Goal: Task Accomplishment & Management: Manage account settings

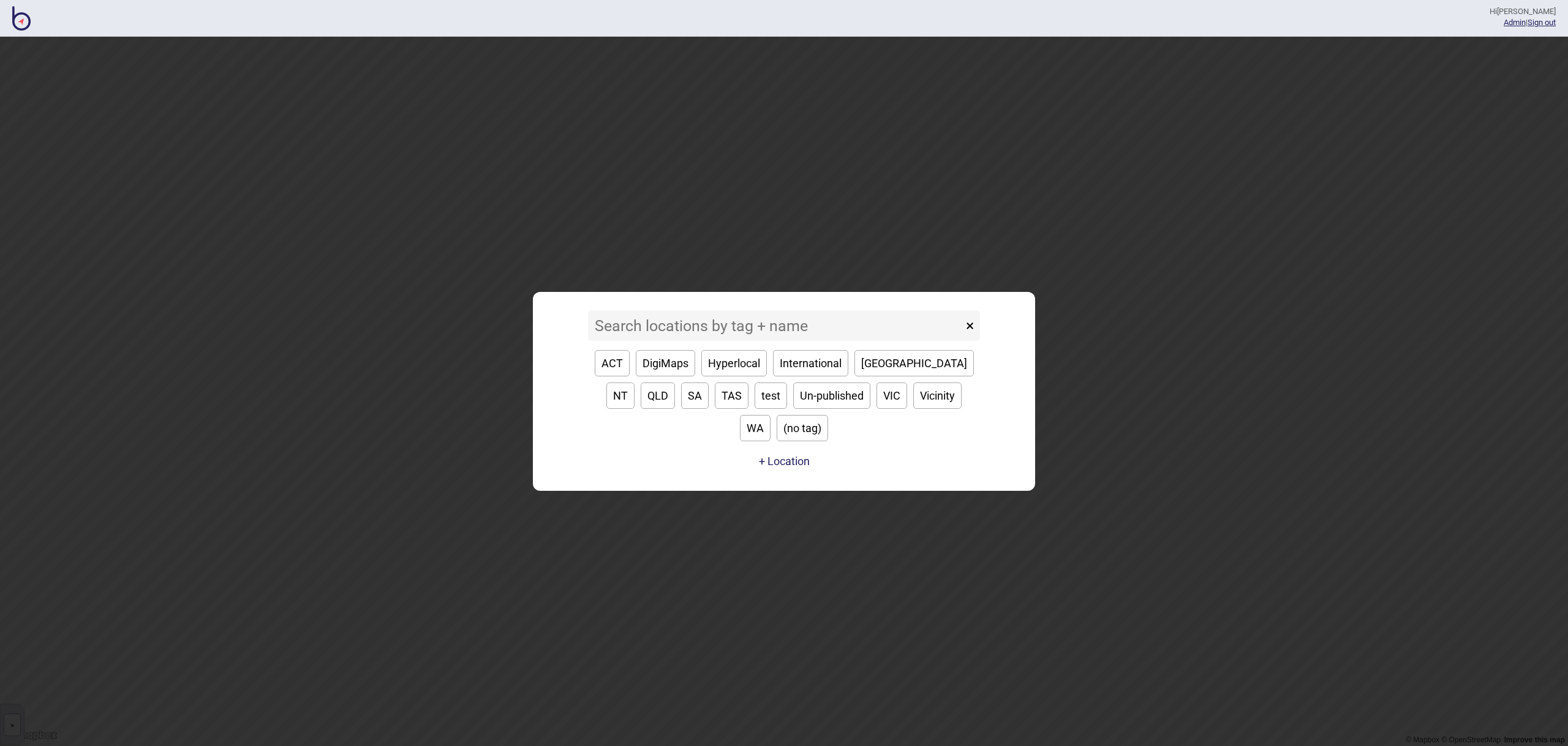
drag, startPoint x: 808, startPoint y: 316, endPoint x: 1014, endPoint y: 261, distance: 213.2
click at [1014, 261] on div "× ACT DigiMaps Hyperlocal International [GEOGRAPHIC_DATA] [GEOGRAPHIC_DATA] [GE…" at bounding box center [784, 391] width 1568 height 710
click at [1154, 400] on div "× ACT DigiMaps Hyperlocal International [GEOGRAPHIC_DATA] [GEOGRAPHIC_DATA] [GE…" at bounding box center [784, 391] width 1568 height 710
click at [882, 377] on button "[GEOGRAPHIC_DATA]" at bounding box center [914, 363] width 120 height 26
type input "[GEOGRAPHIC_DATA]"
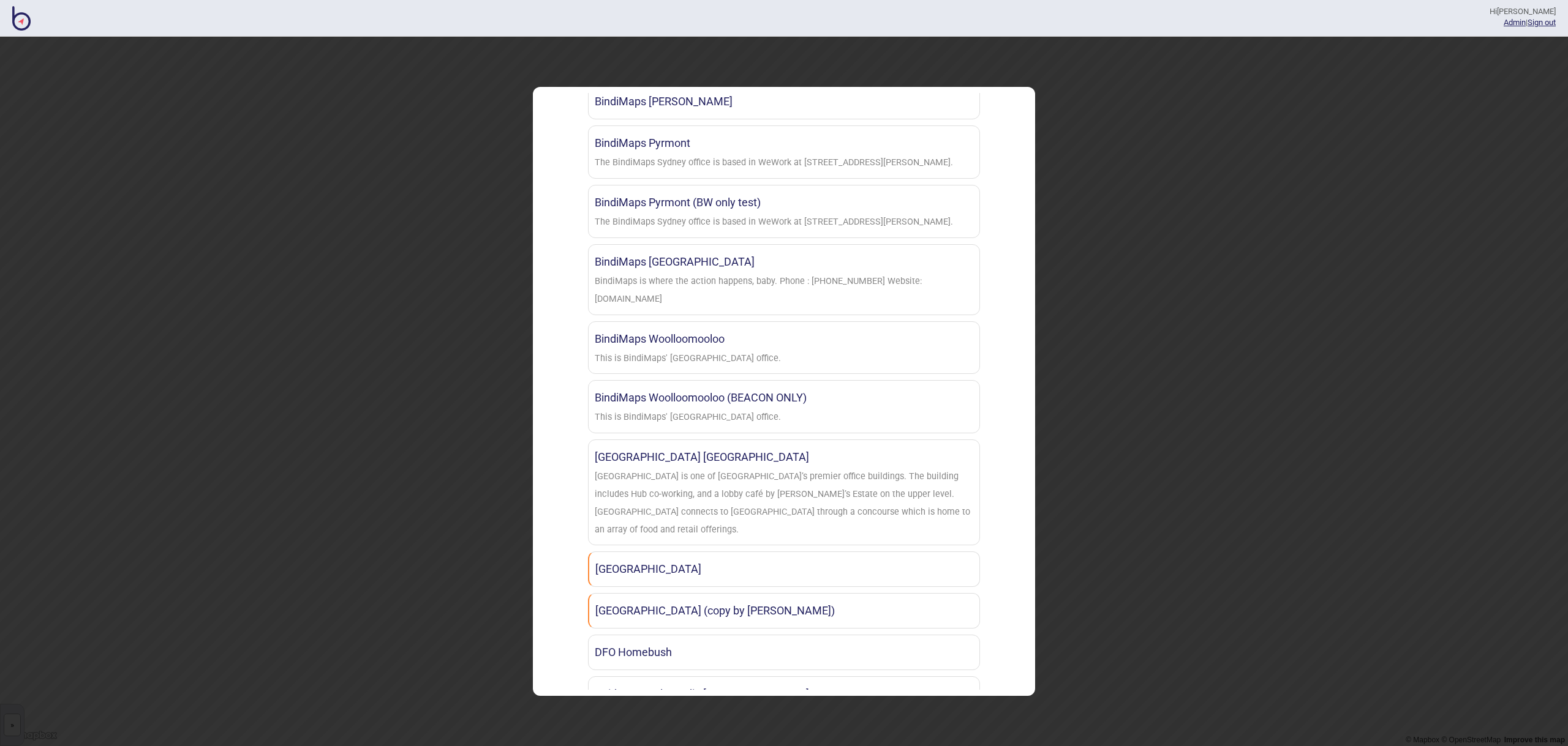
scroll to position [704, 0]
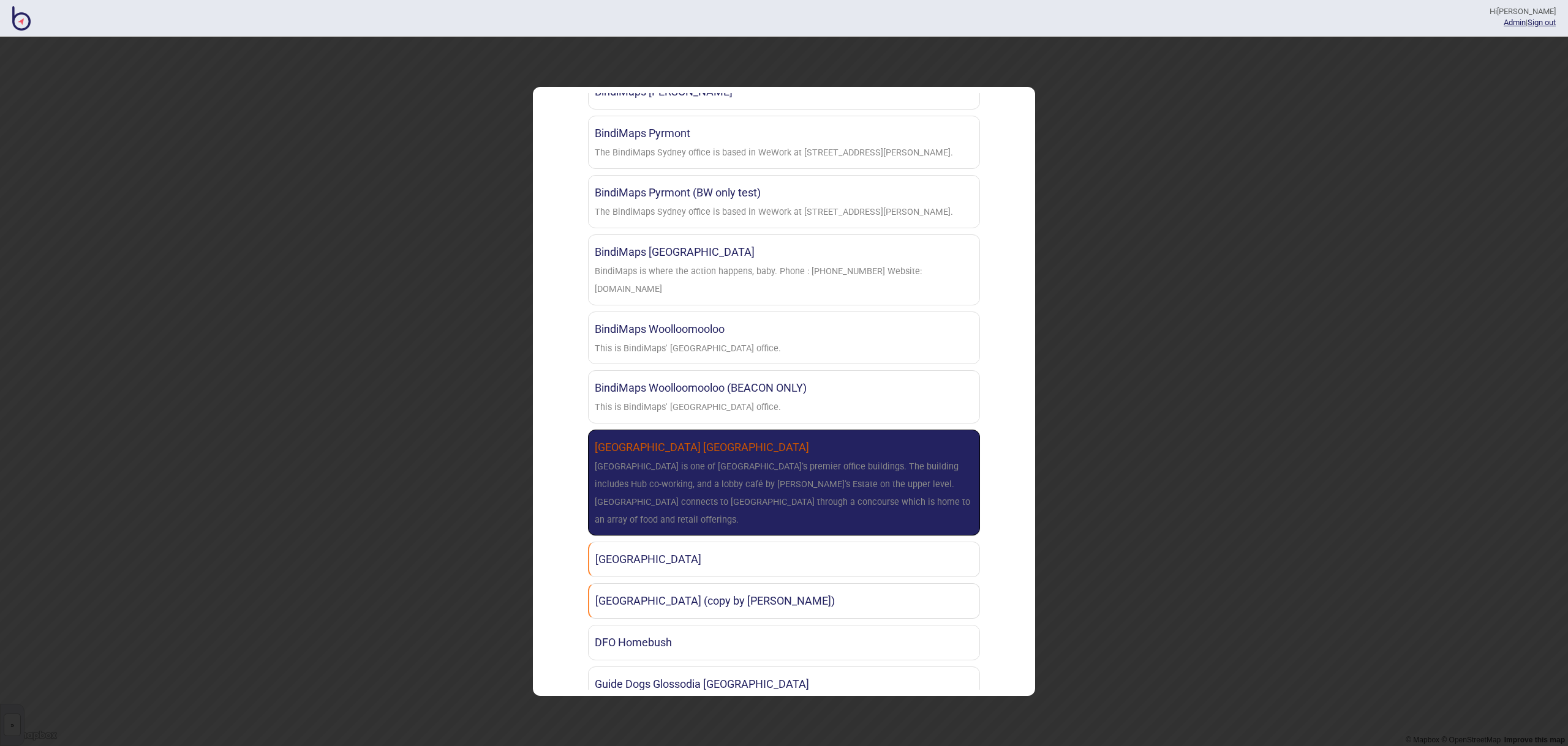
click at [789, 458] on link "[GEOGRAPHIC_DATA] [GEOGRAPHIC_DATA] is one of [GEOGRAPHIC_DATA]’s premier offic…" at bounding box center [784, 482] width 392 height 106
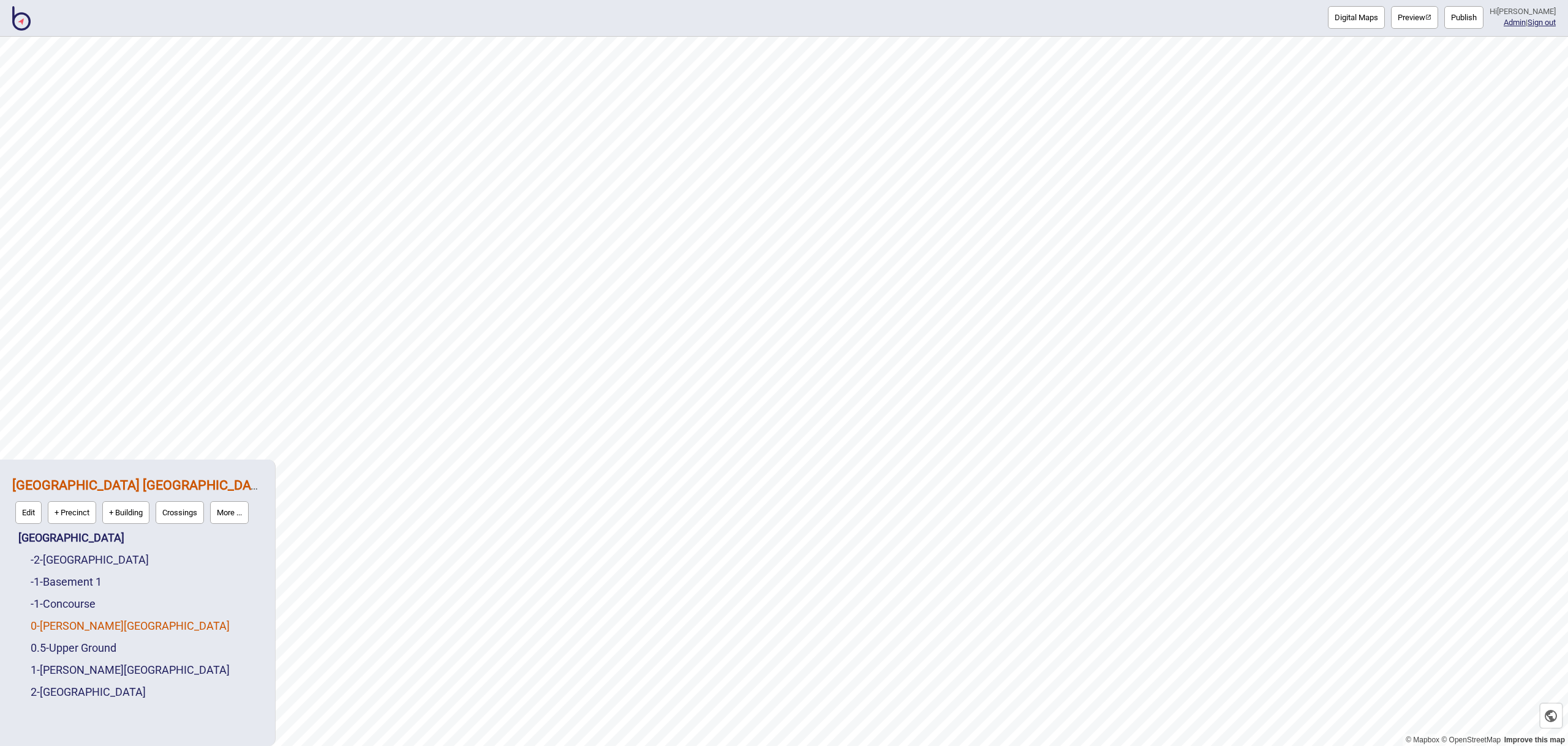
click at [83, 628] on link "0 - [PERSON_NAME][GEOGRAPHIC_DATA]" at bounding box center [130, 626] width 199 height 13
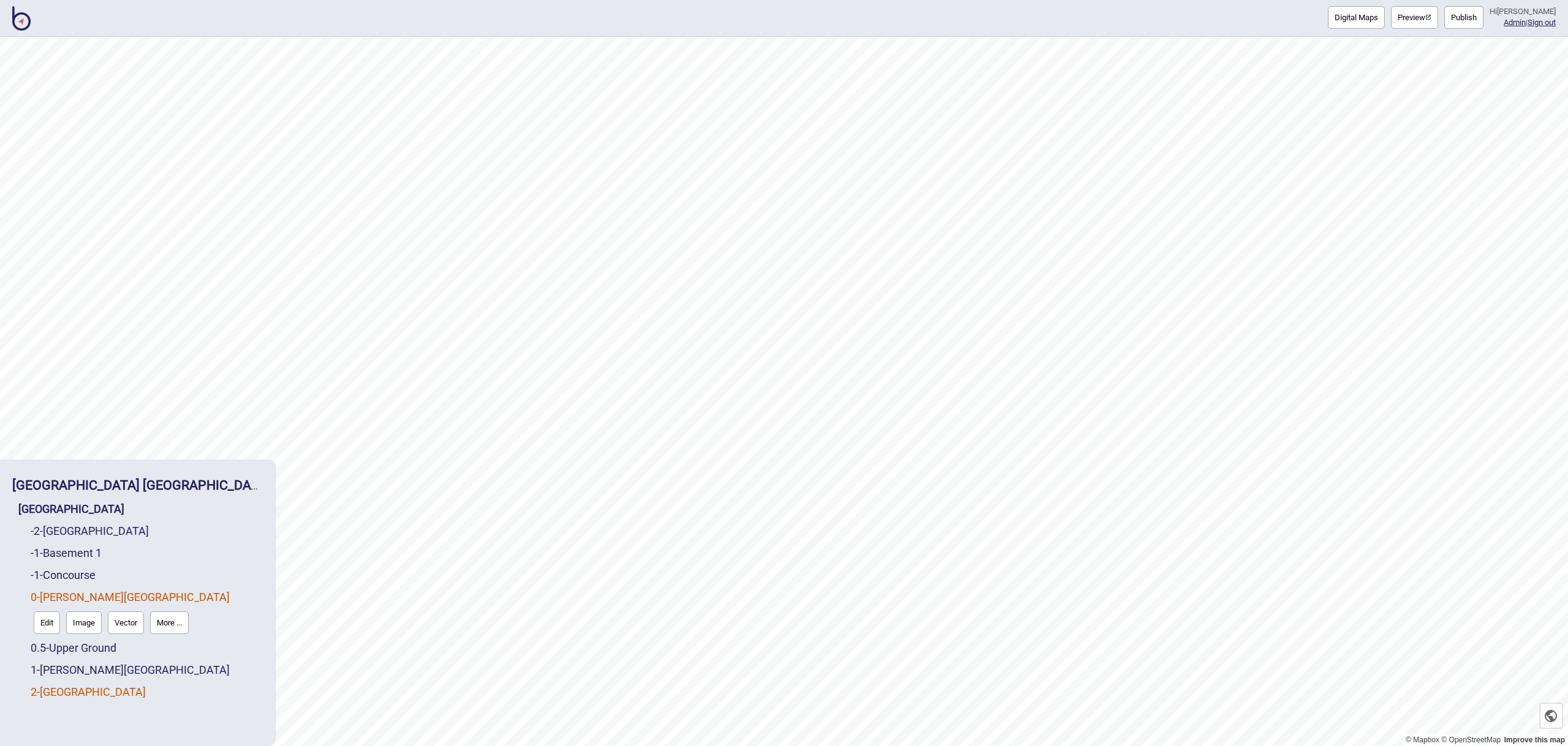
click at [83, 692] on link "2 - [GEOGRAPHIC_DATA]" at bounding box center [88, 692] width 115 height 13
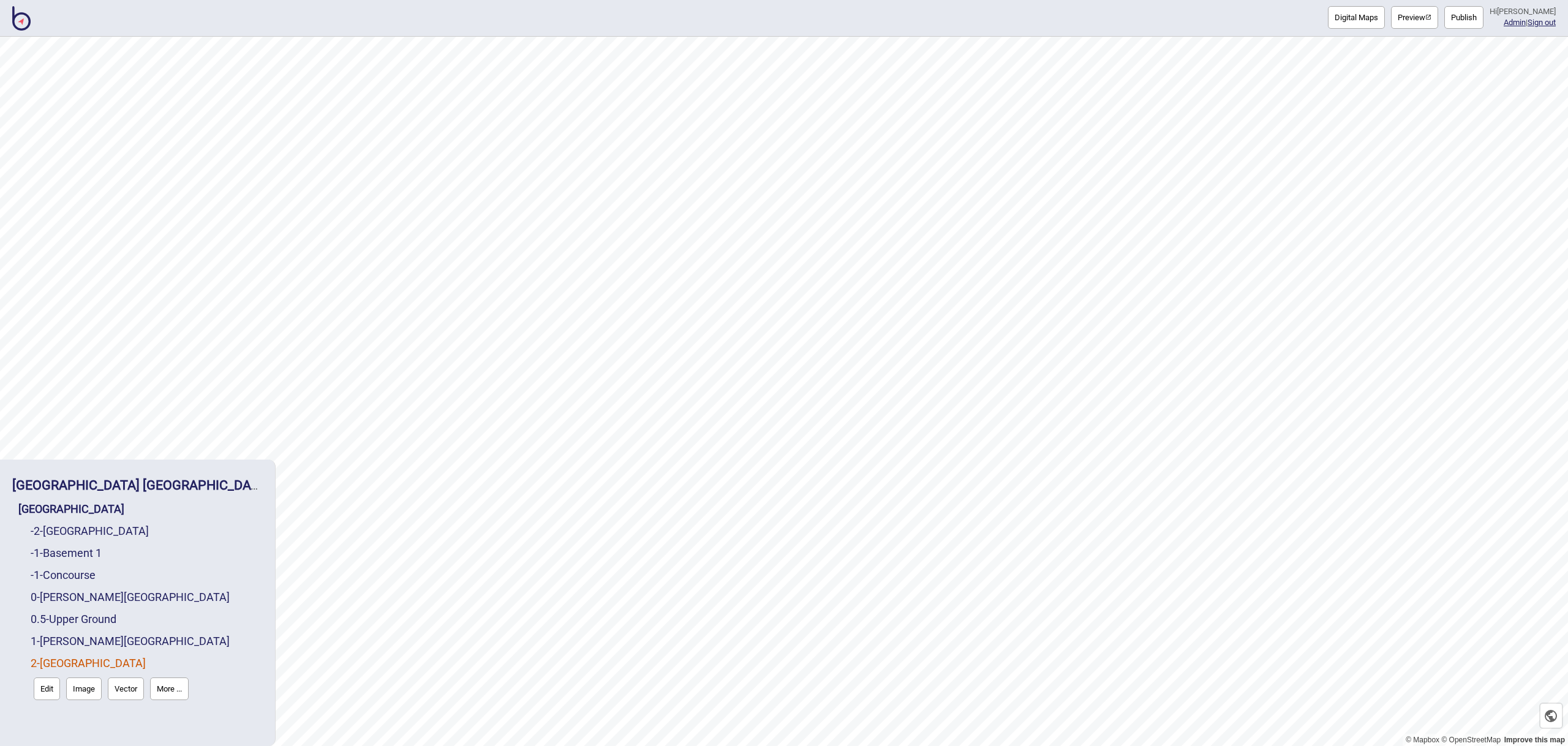
click at [110, 539] on div "-2 - [GEOGRAPHIC_DATA]" at bounding box center [146, 531] width 232 height 22
click at [112, 535] on link "-2 - [GEOGRAPHIC_DATA]" at bounding box center [89, 531] width 118 height 13
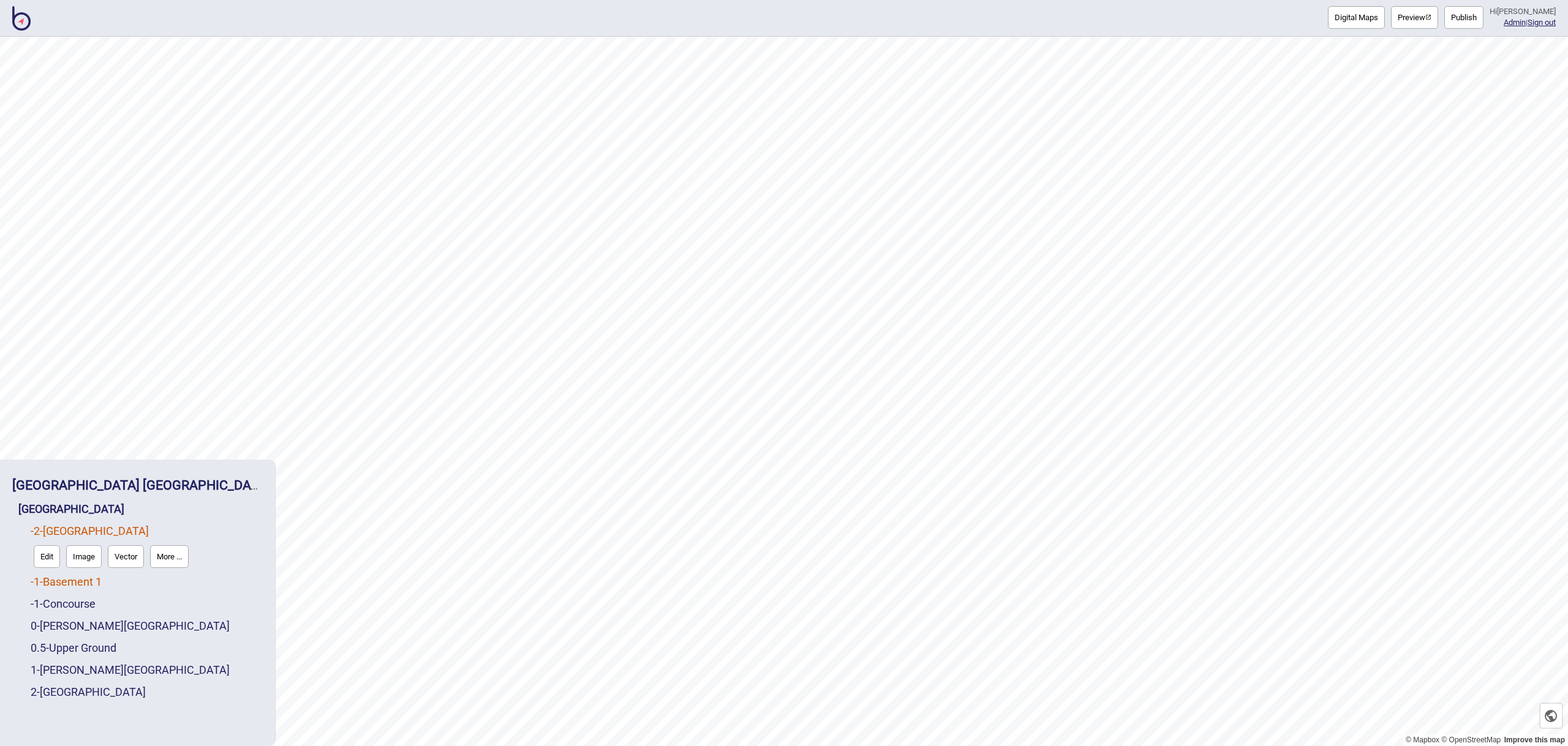
click at [90, 580] on link "-1 - Basement 1" at bounding box center [66, 582] width 71 height 13
click at [116, 487] on strong "[GEOGRAPHIC_DATA] [GEOGRAPHIC_DATA]" at bounding box center [141, 485] width 258 height 16
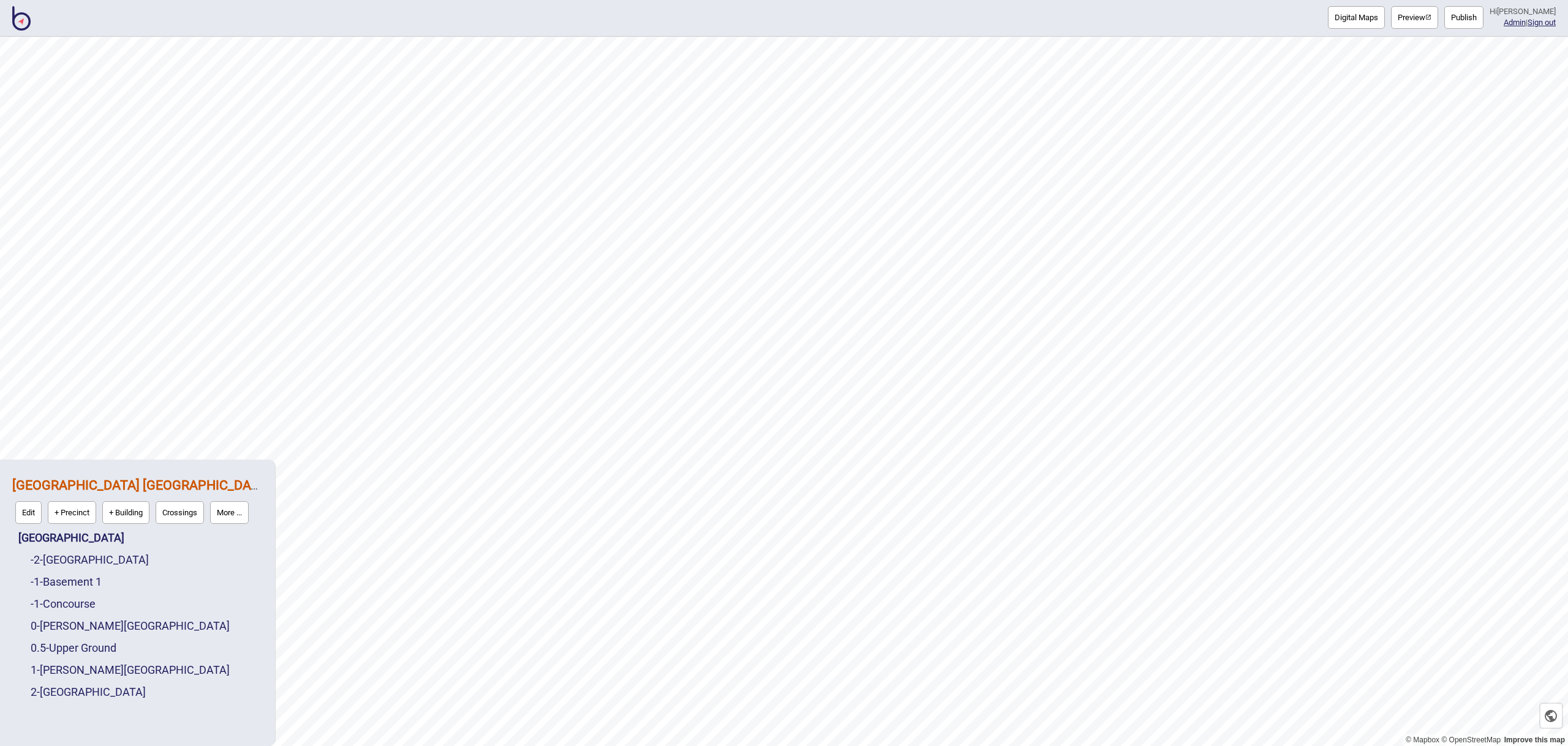
click at [1470, 19] on button "Publish" at bounding box center [1464, 17] width 39 height 22
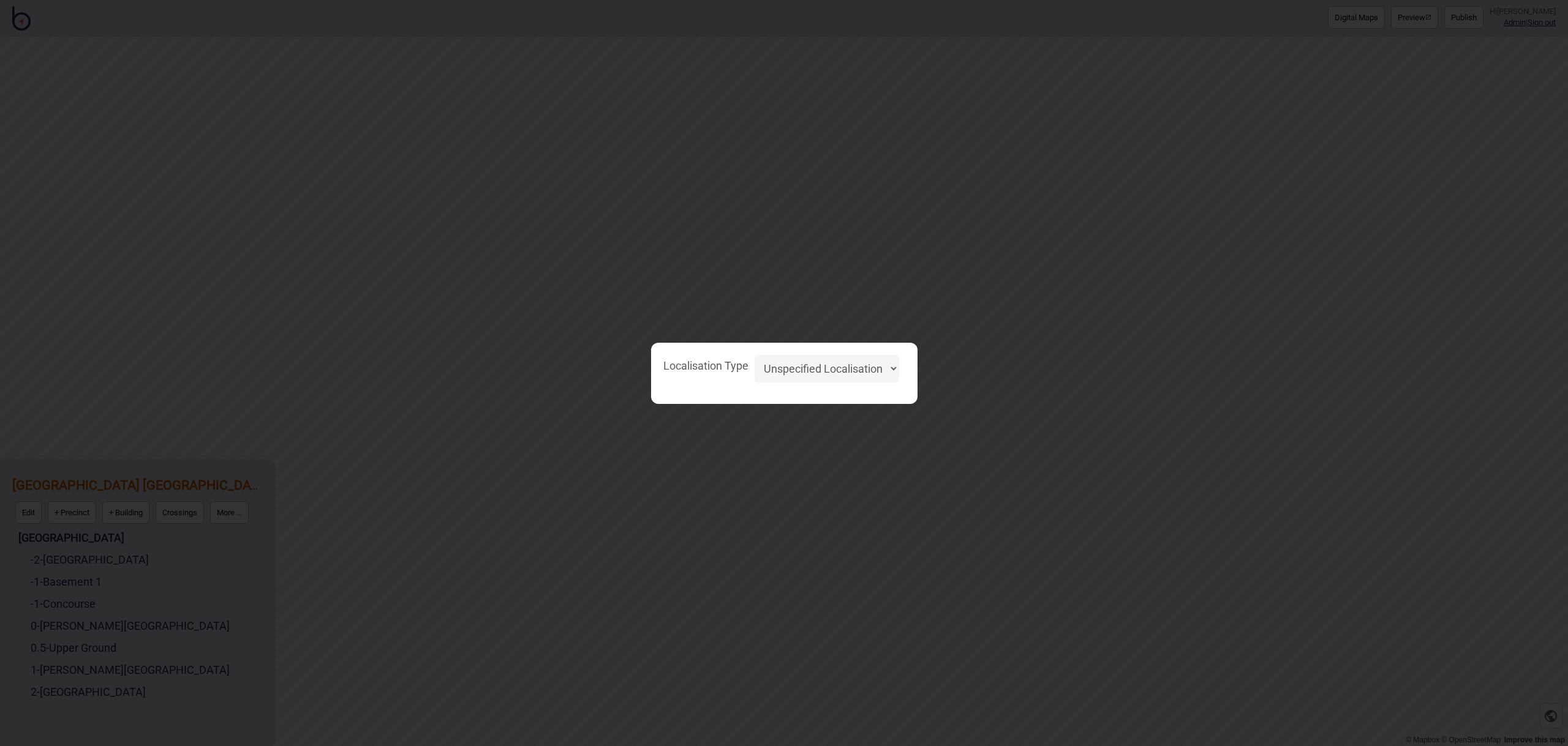
click at [879, 369] on select "Unspecified Localisation Beacons Hyperlocal None" at bounding box center [827, 368] width 145 height 27
select select "Unspecified"
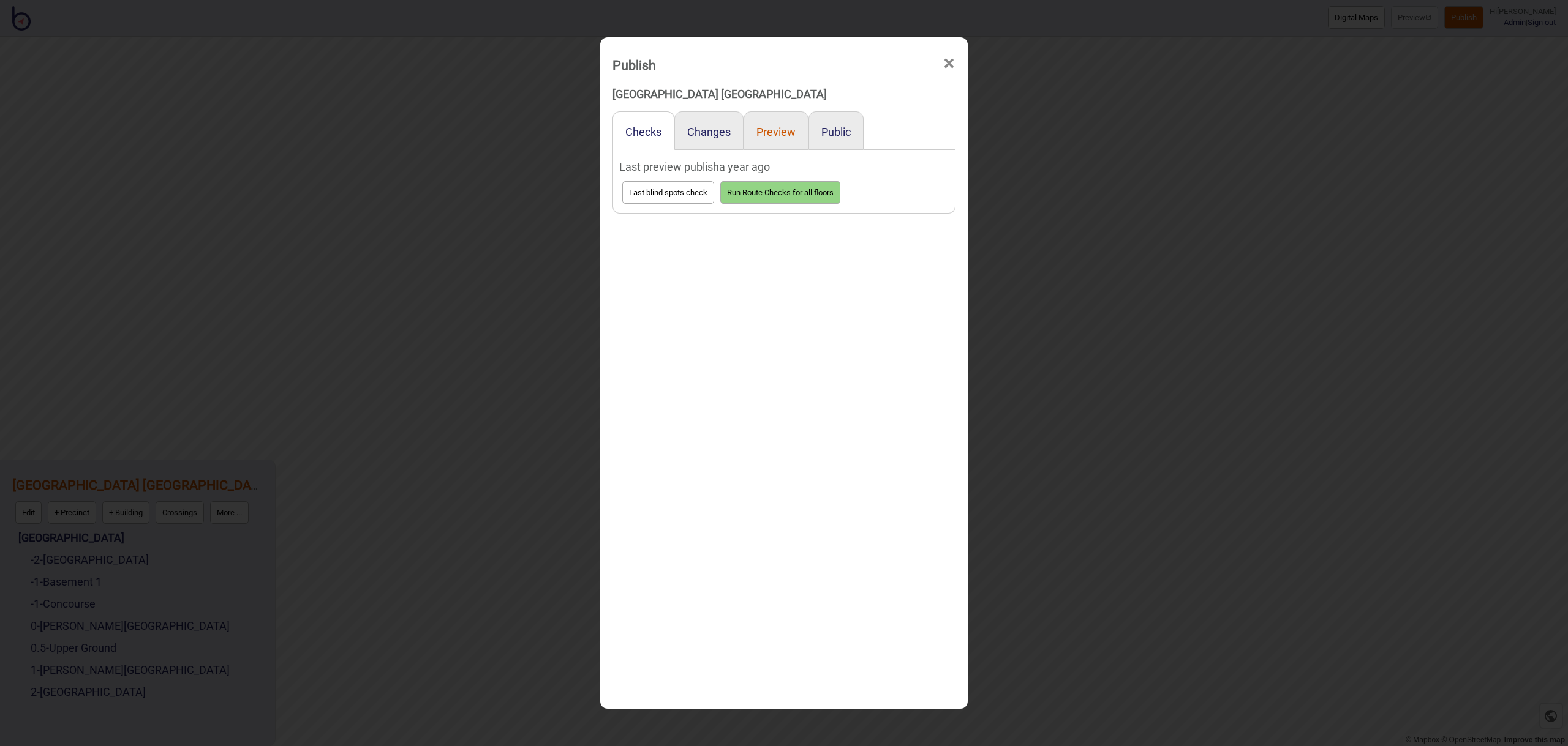
click at [783, 127] on button "Preview" at bounding box center [775, 132] width 39 height 13
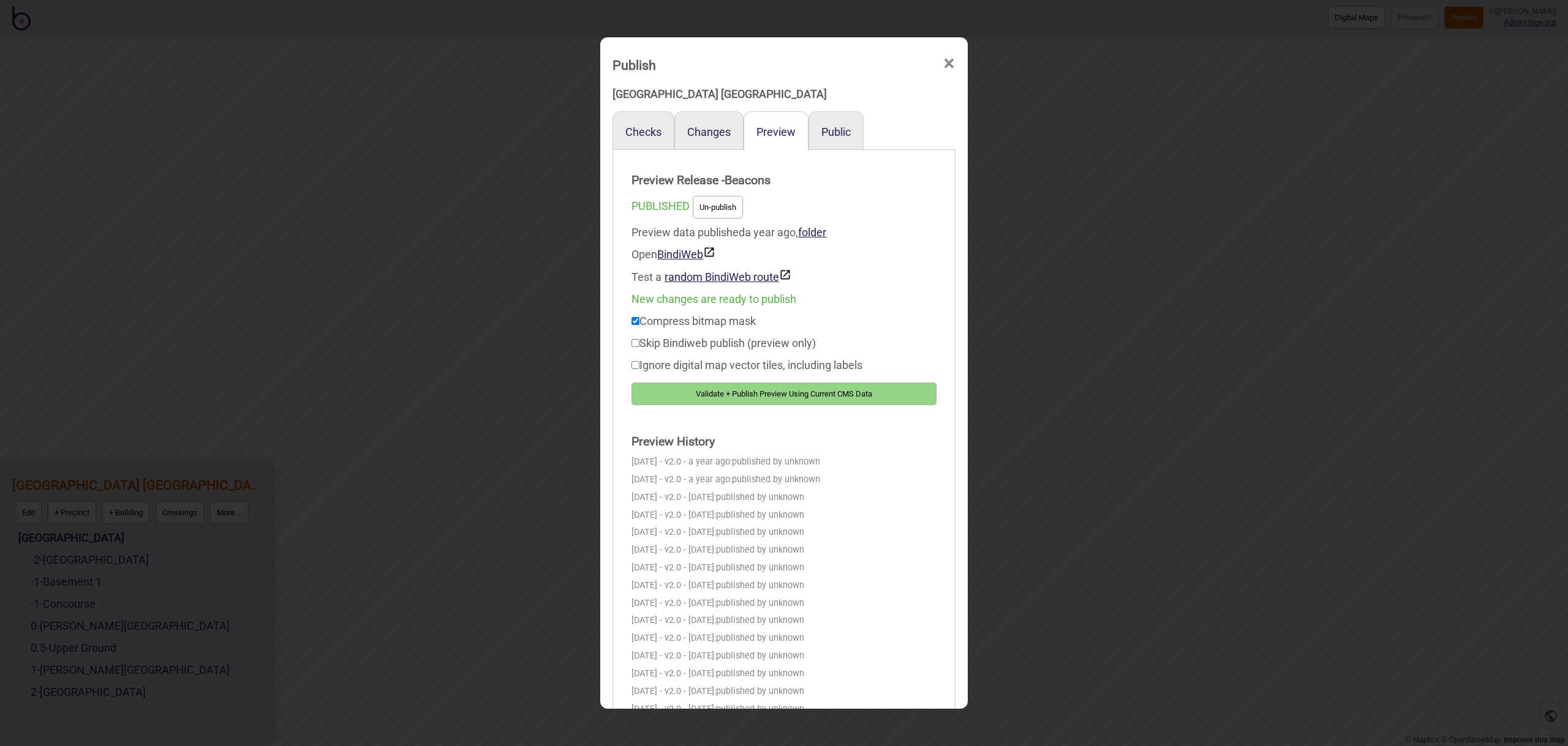
click at [723, 212] on button "Un-publish" at bounding box center [717, 207] width 50 height 22
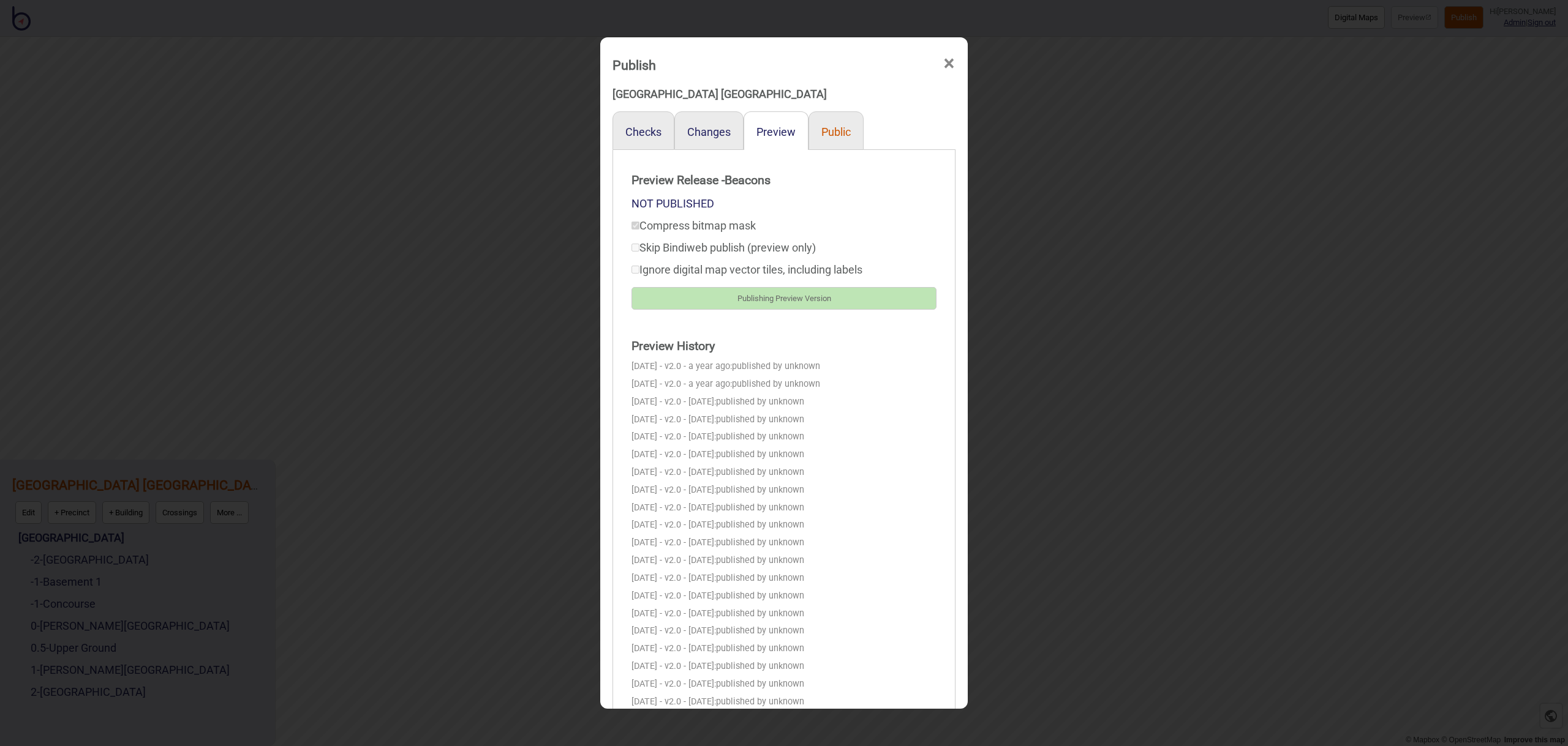
click at [822, 129] on button "Public" at bounding box center [836, 132] width 30 height 13
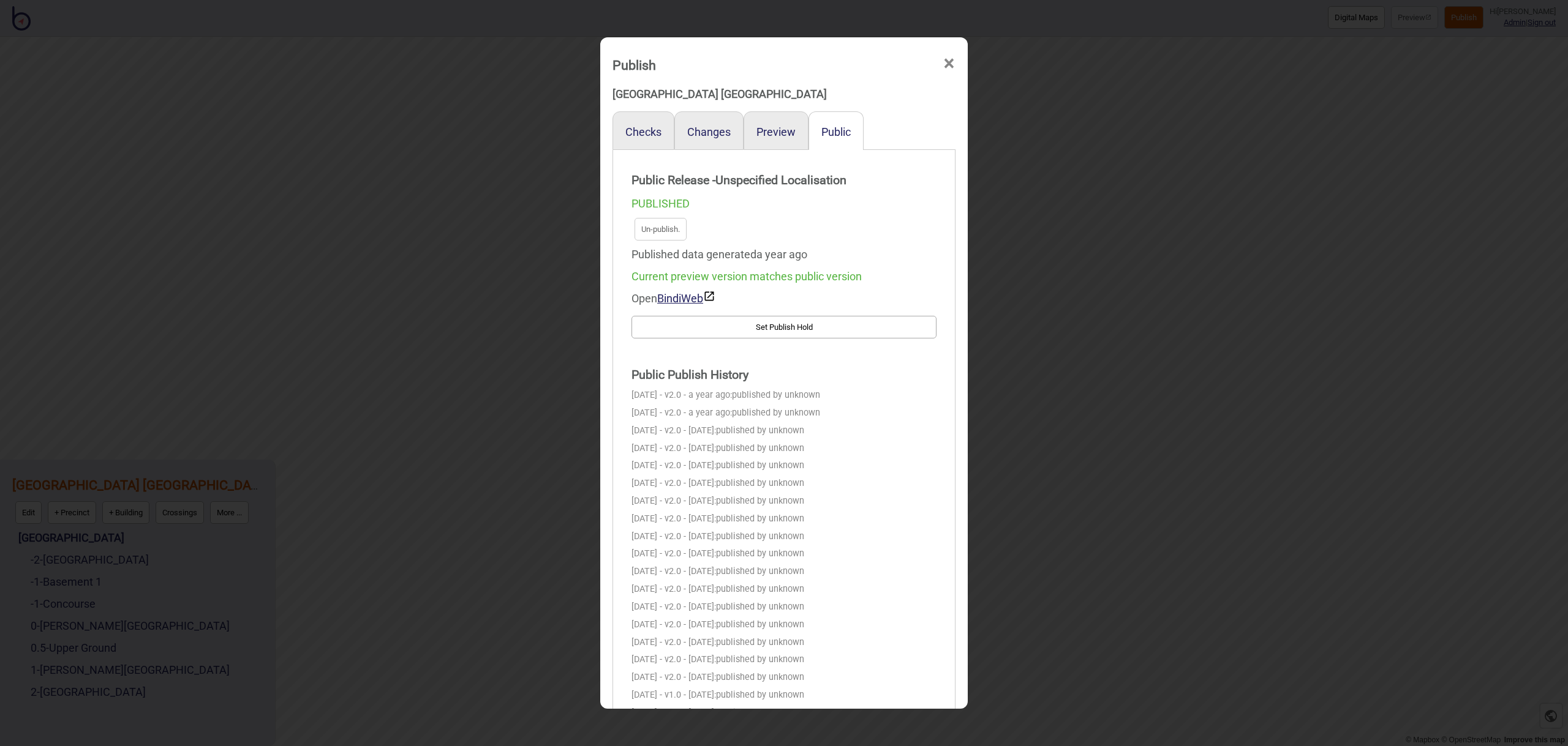
click at [770, 212] on div "PUBLISHED Un-publish. Published data generated a year ago Current preview versi…" at bounding box center [784, 251] width 305 height 117
click at [784, 132] on button "Preview" at bounding box center [775, 132] width 39 height 13
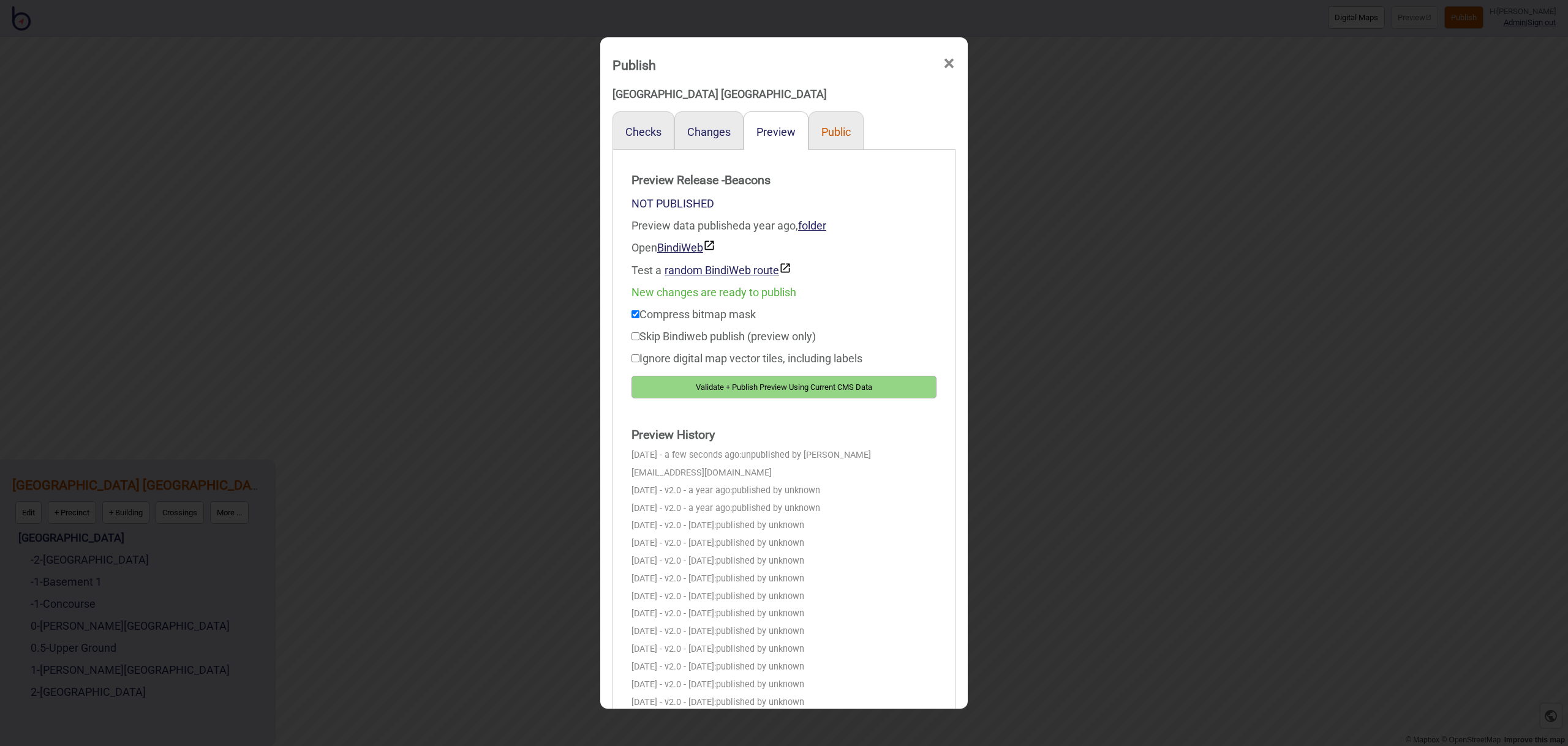
click at [840, 130] on button "Public" at bounding box center [836, 132] width 30 height 13
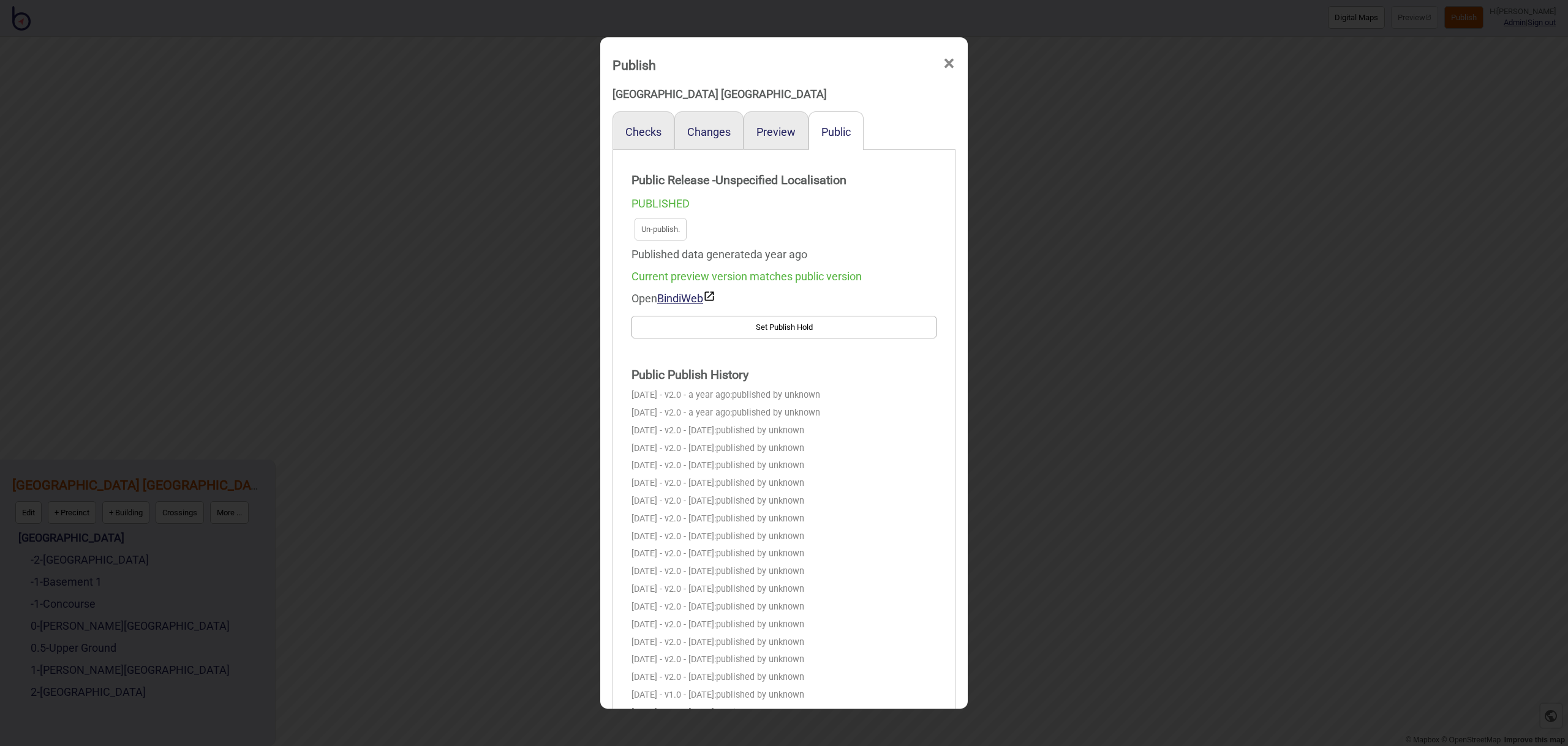
click at [806, 129] on div "Preview" at bounding box center [776, 131] width 65 height 39
click at [798, 131] on div "Preview" at bounding box center [776, 131] width 65 height 39
click at [798, 132] on div "Preview" at bounding box center [776, 131] width 65 height 39
click at [791, 132] on button "Preview" at bounding box center [775, 132] width 39 height 13
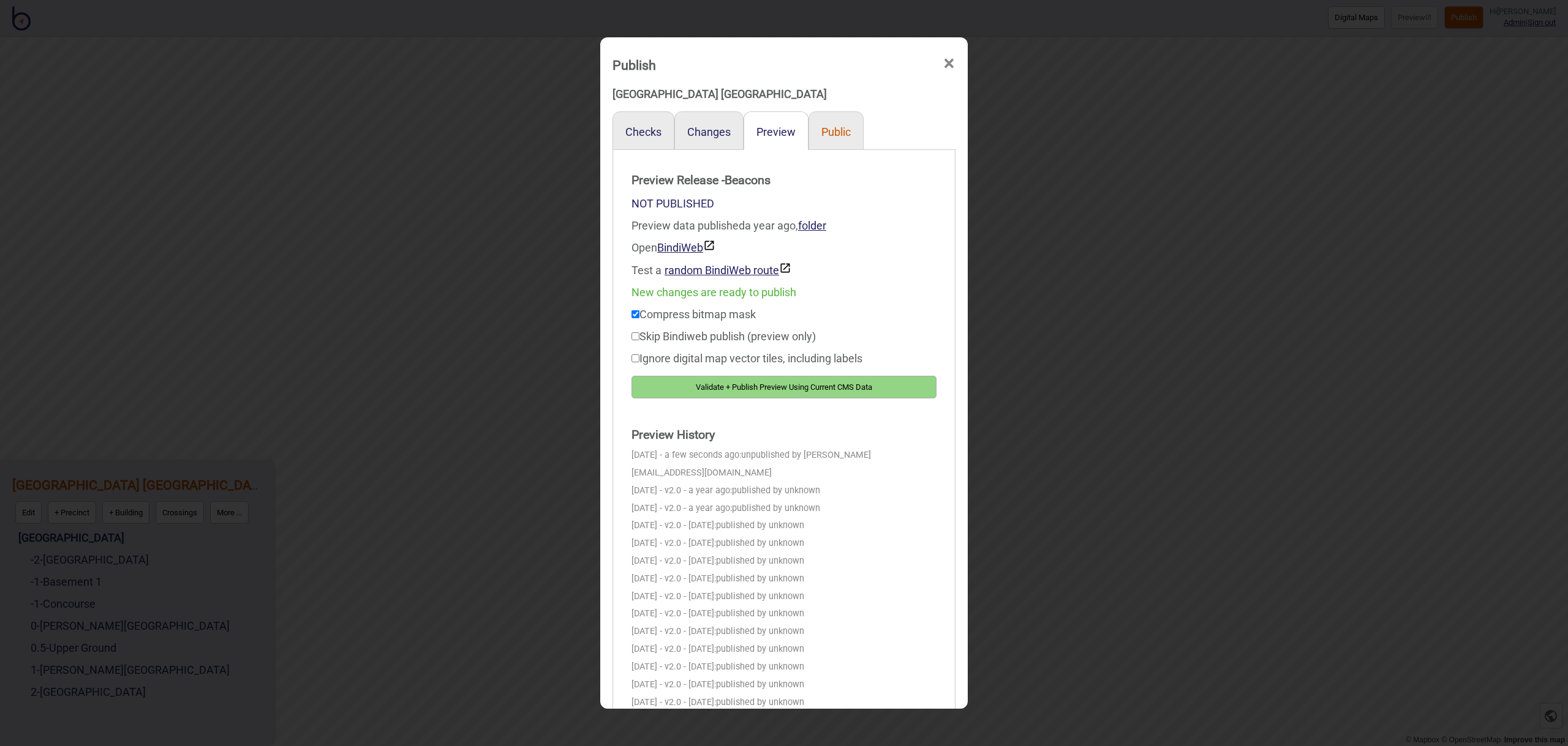
click at [828, 131] on button "Public" at bounding box center [836, 132] width 30 height 13
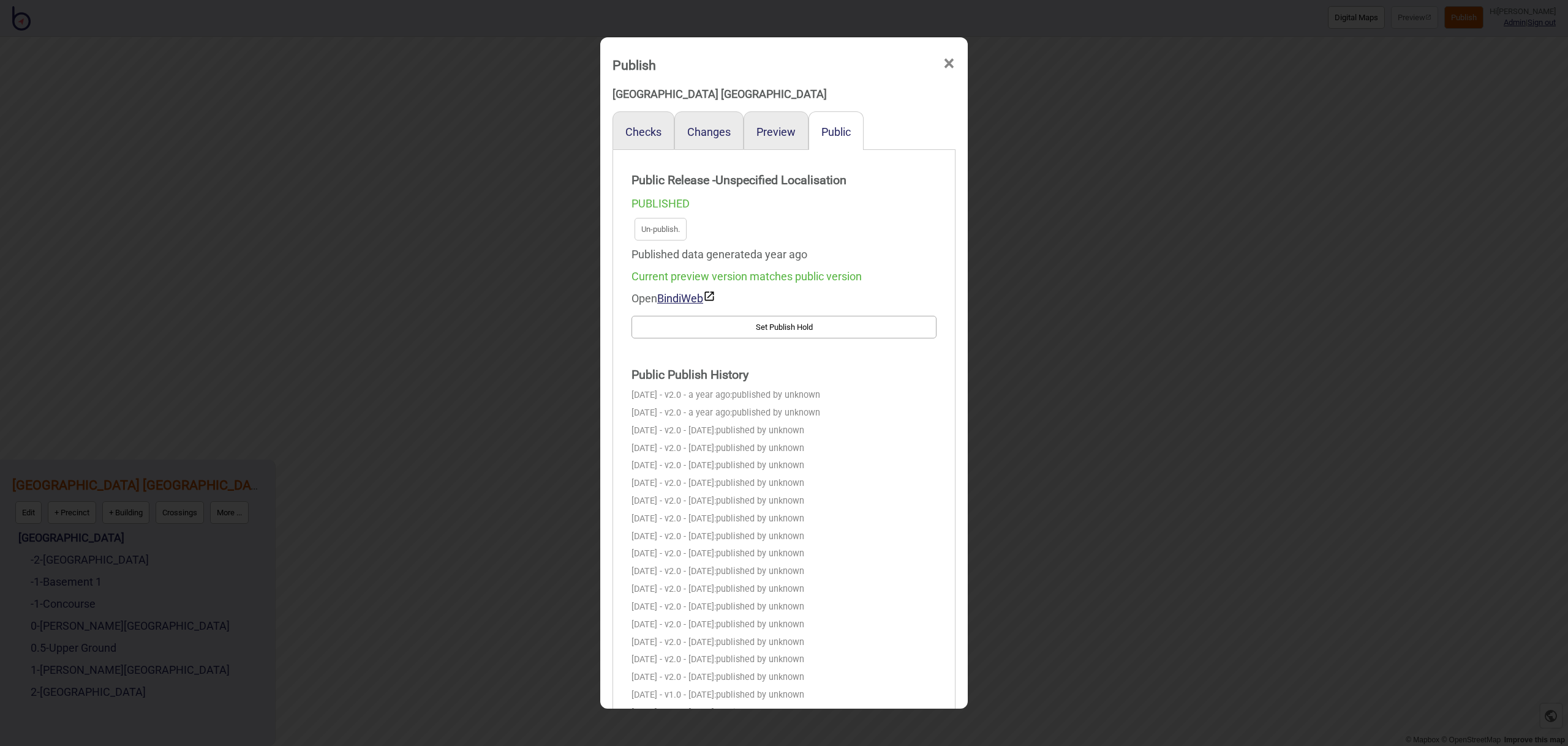
click at [766, 139] on div "Preview" at bounding box center [776, 131] width 65 height 39
click at [770, 135] on button "Preview" at bounding box center [775, 132] width 39 height 13
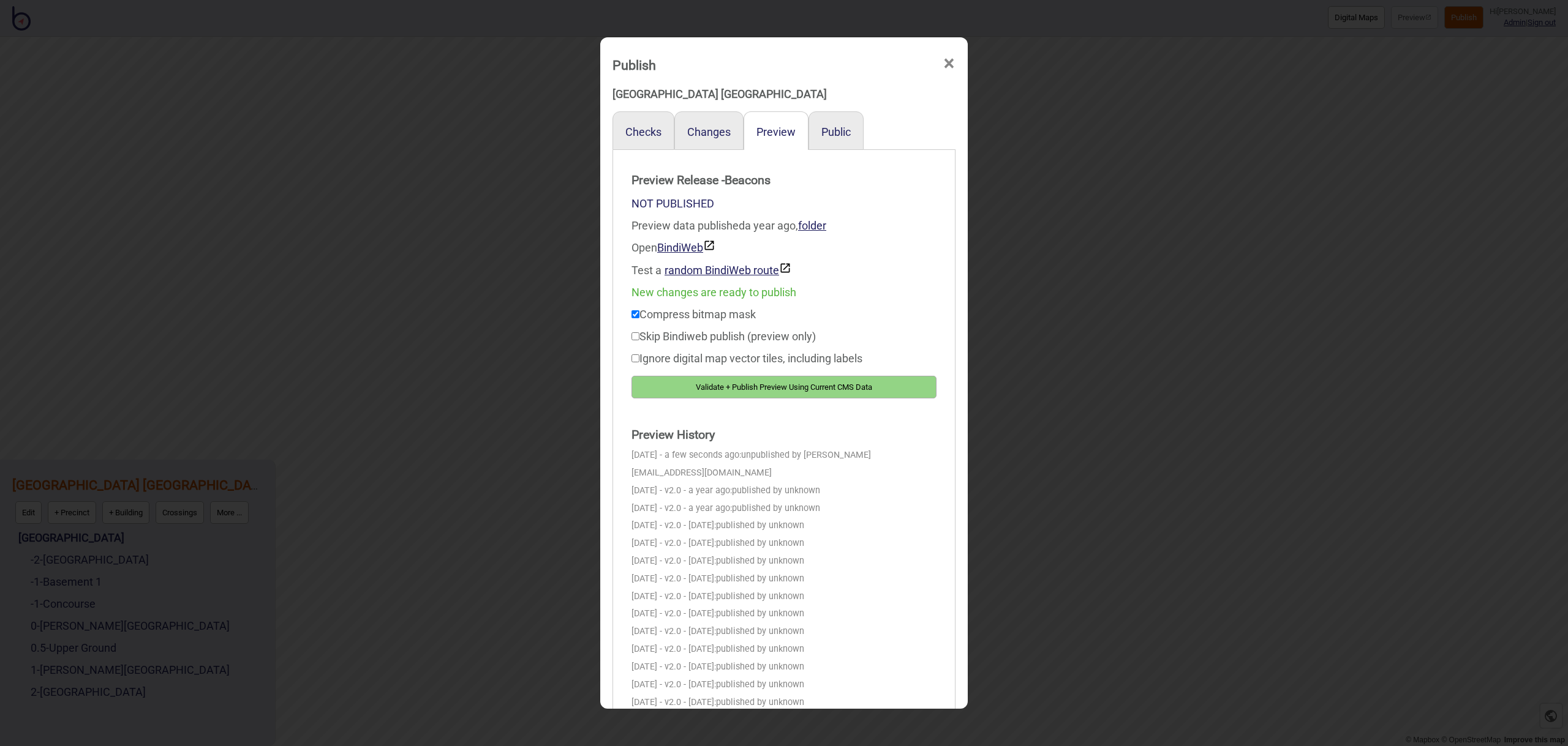
click at [751, 386] on button "Validate + Publish Preview Using Current CMS Data" at bounding box center [784, 387] width 305 height 22
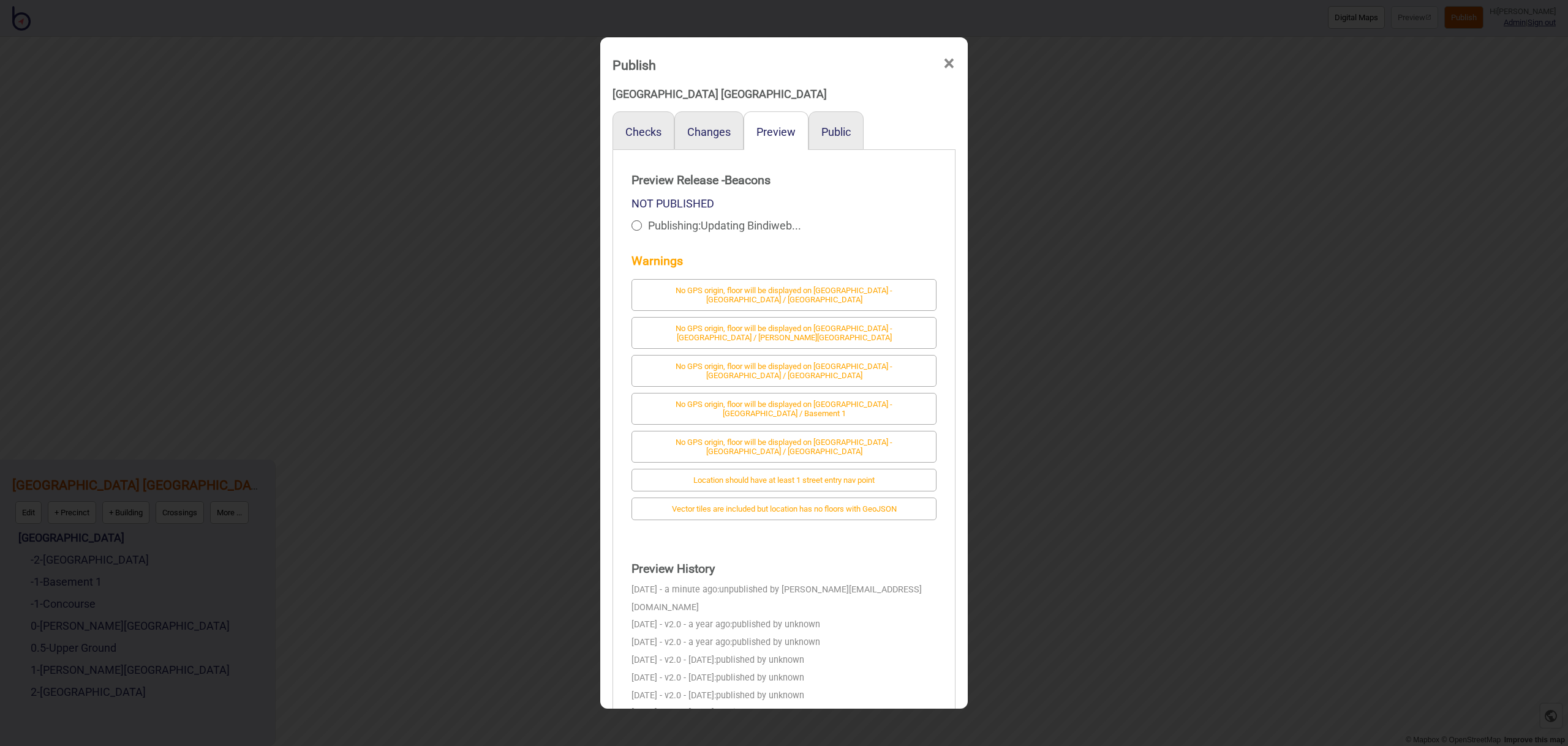
scroll to position [1, 0]
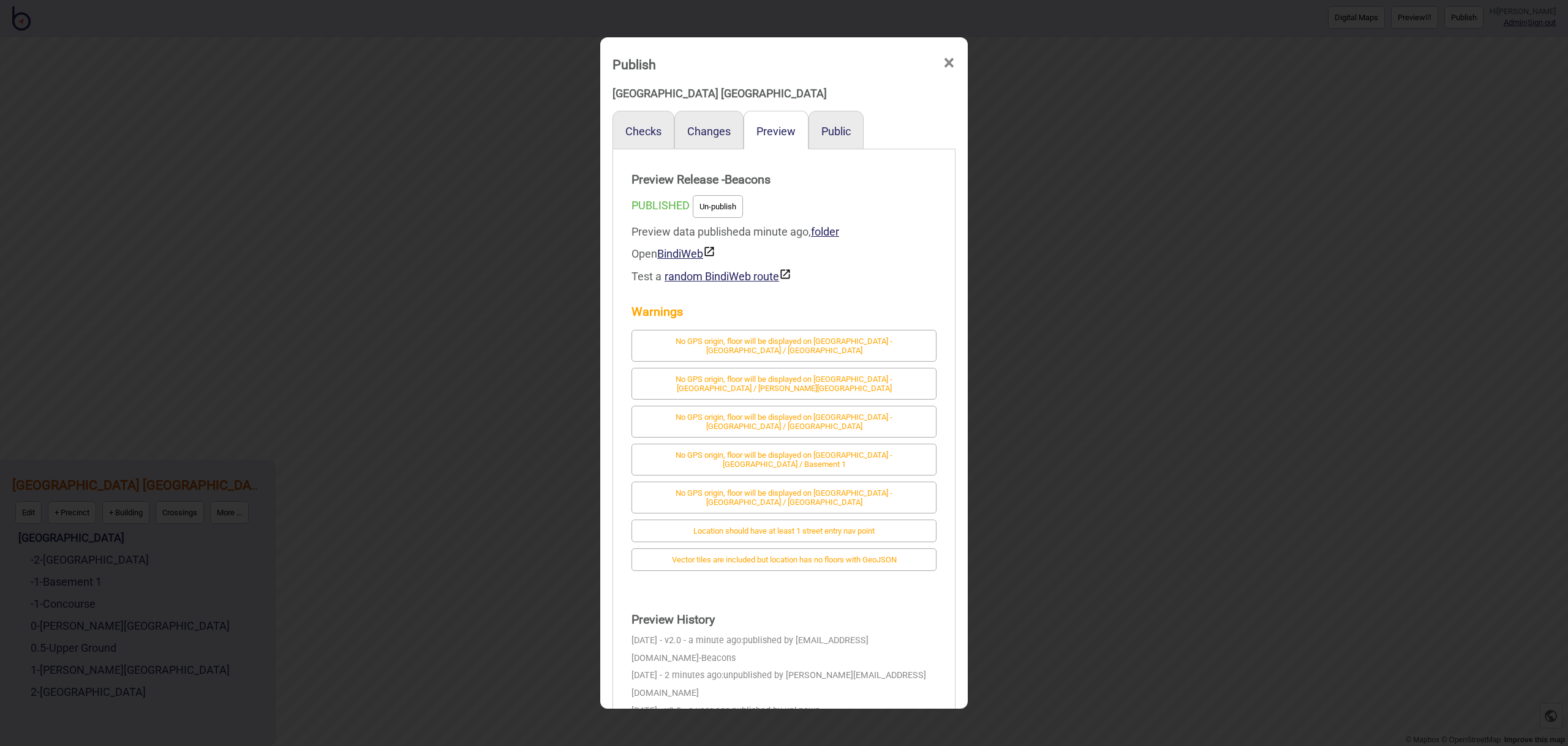
click at [723, 207] on button "Un-publish" at bounding box center [717, 206] width 50 height 22
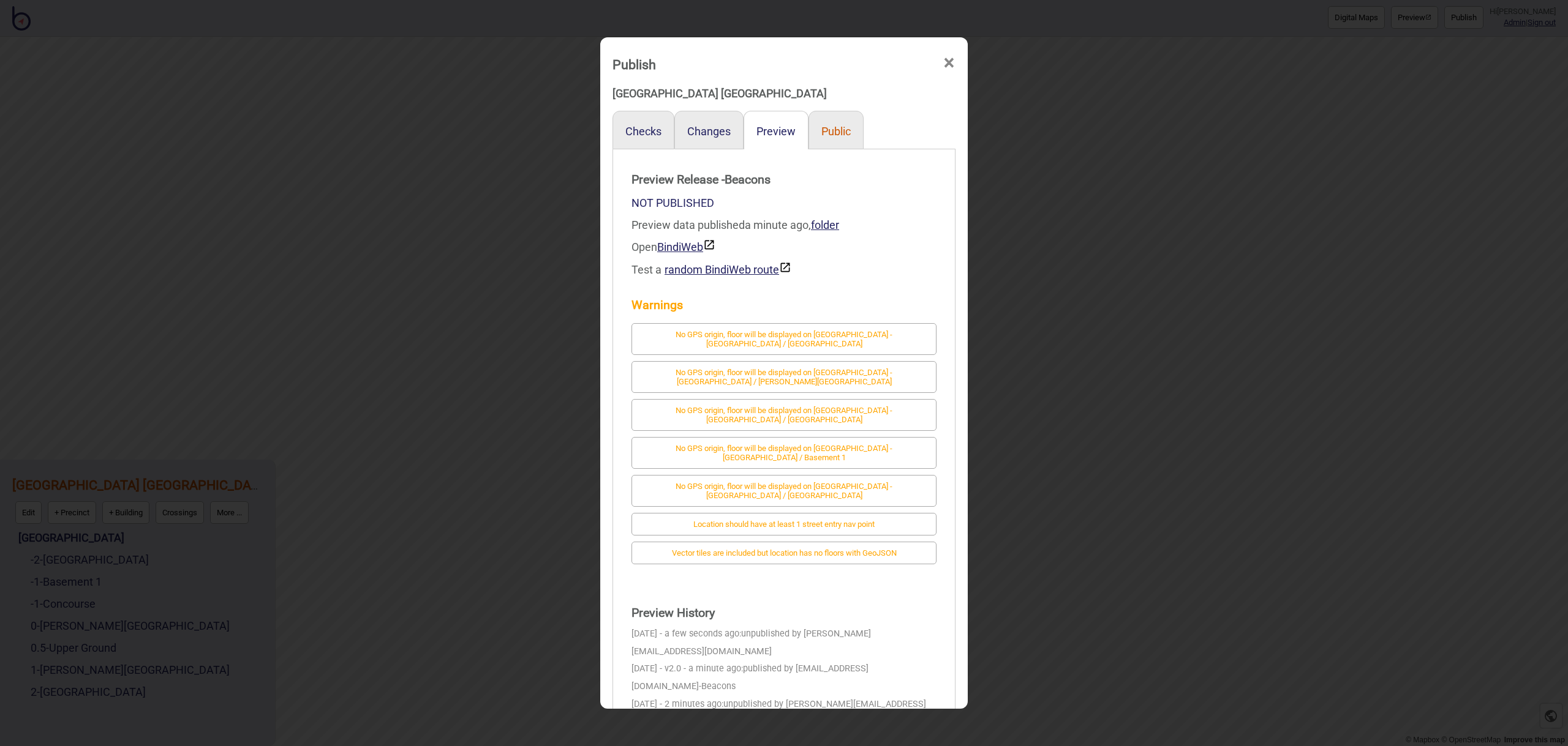
click at [839, 129] on button "Public" at bounding box center [836, 131] width 30 height 13
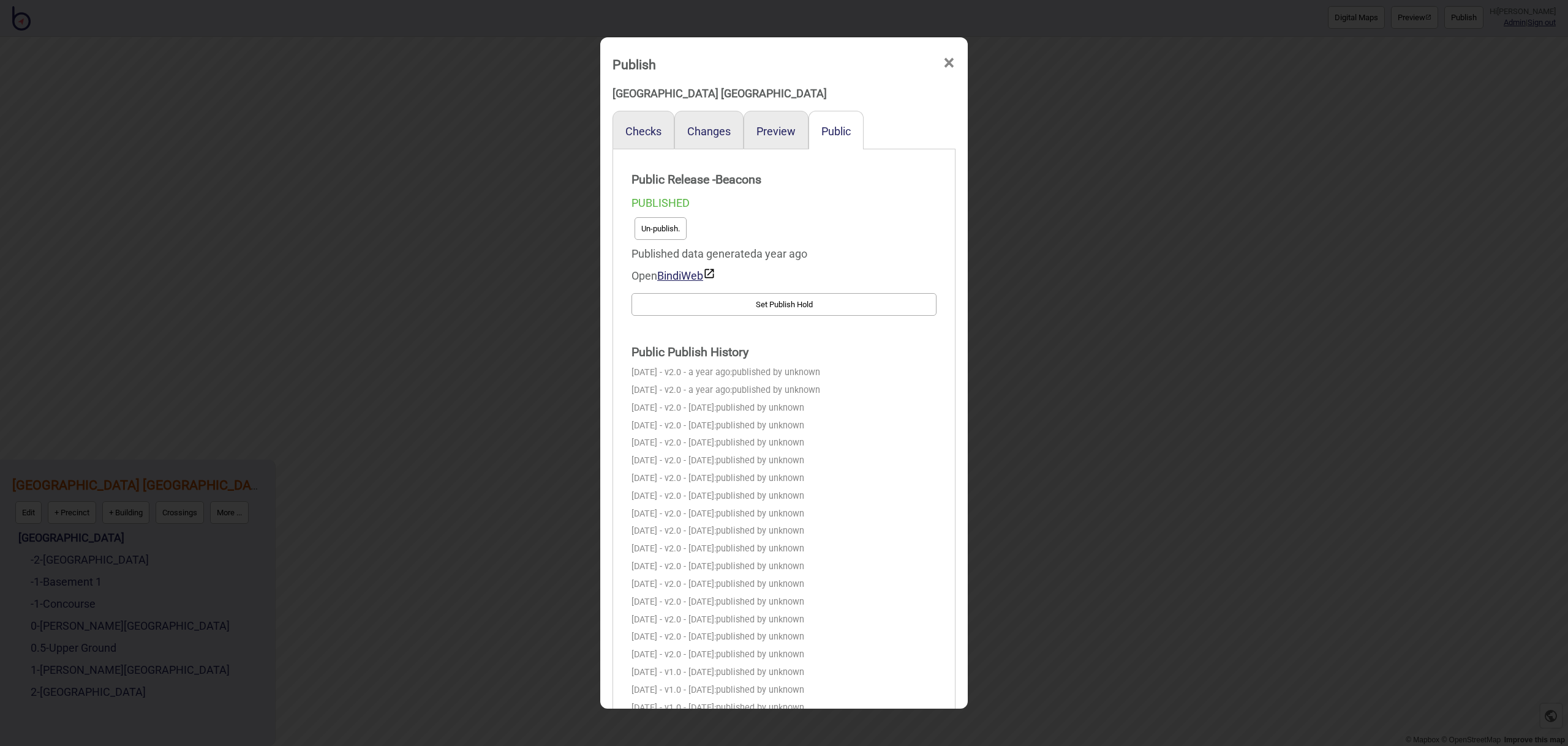
click at [670, 228] on button "Un-publish." at bounding box center [660, 228] width 52 height 22
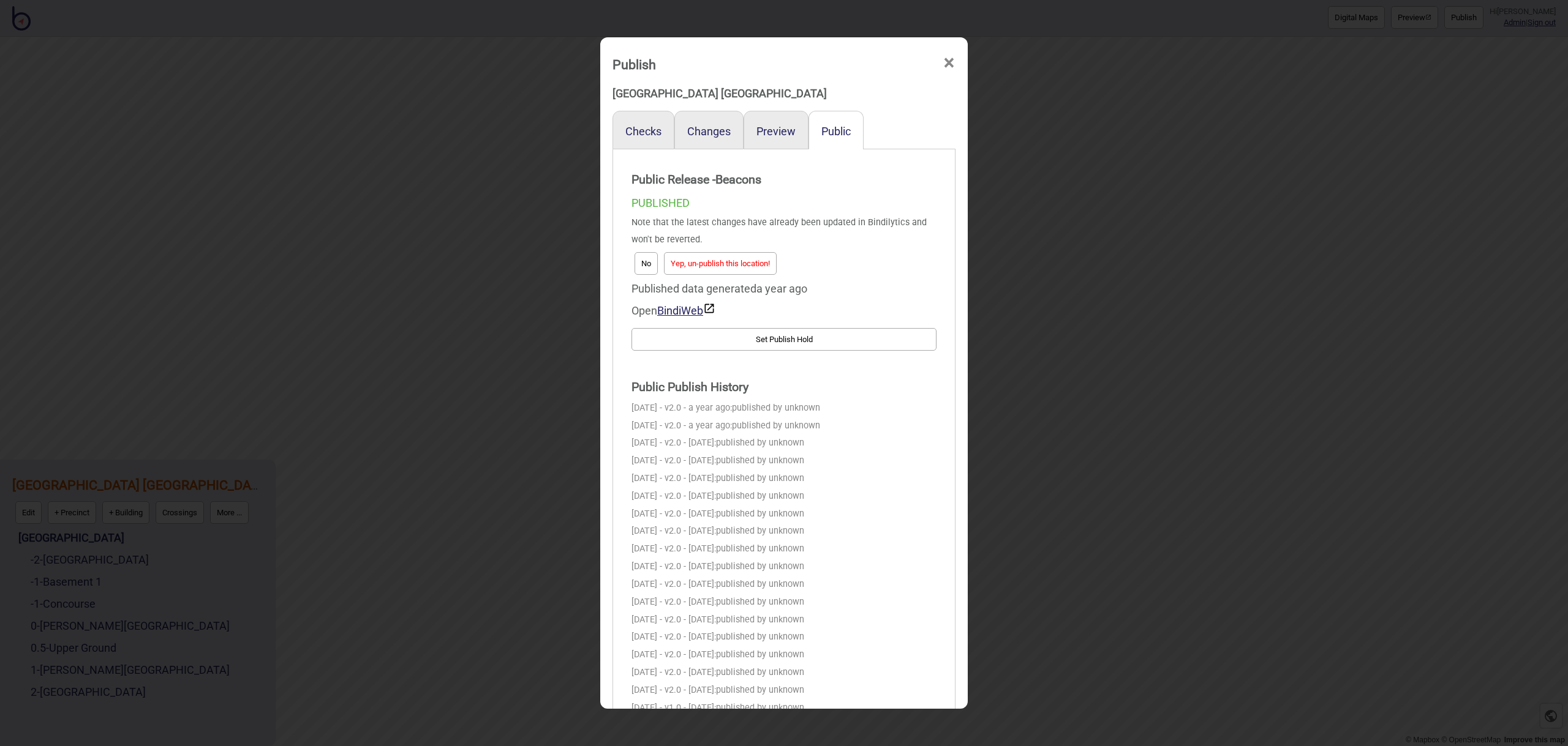
click at [741, 264] on button "Yep, un-publish this location!" at bounding box center [720, 263] width 112 height 22
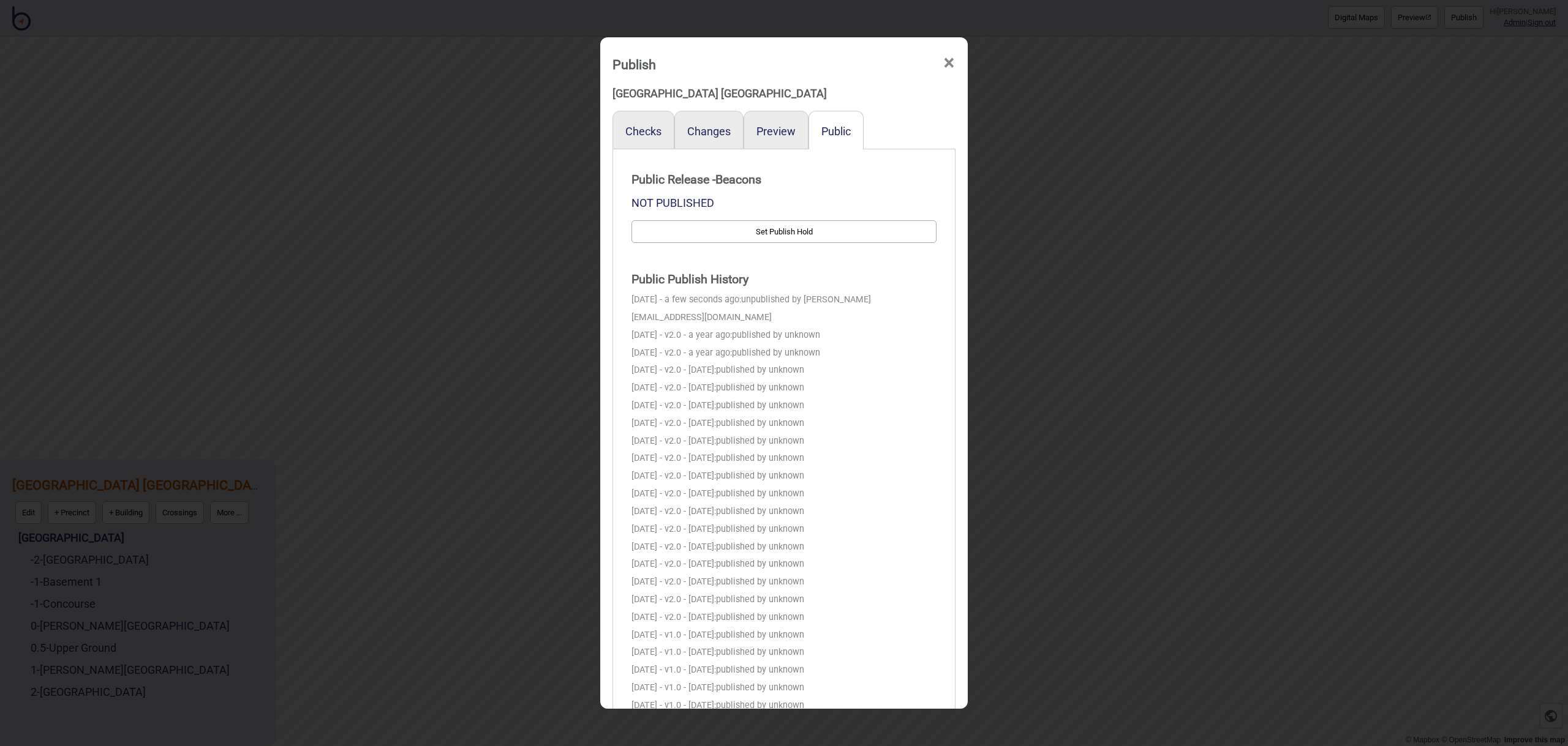
click at [952, 65] on span "×" at bounding box center [950, 63] width 13 height 40
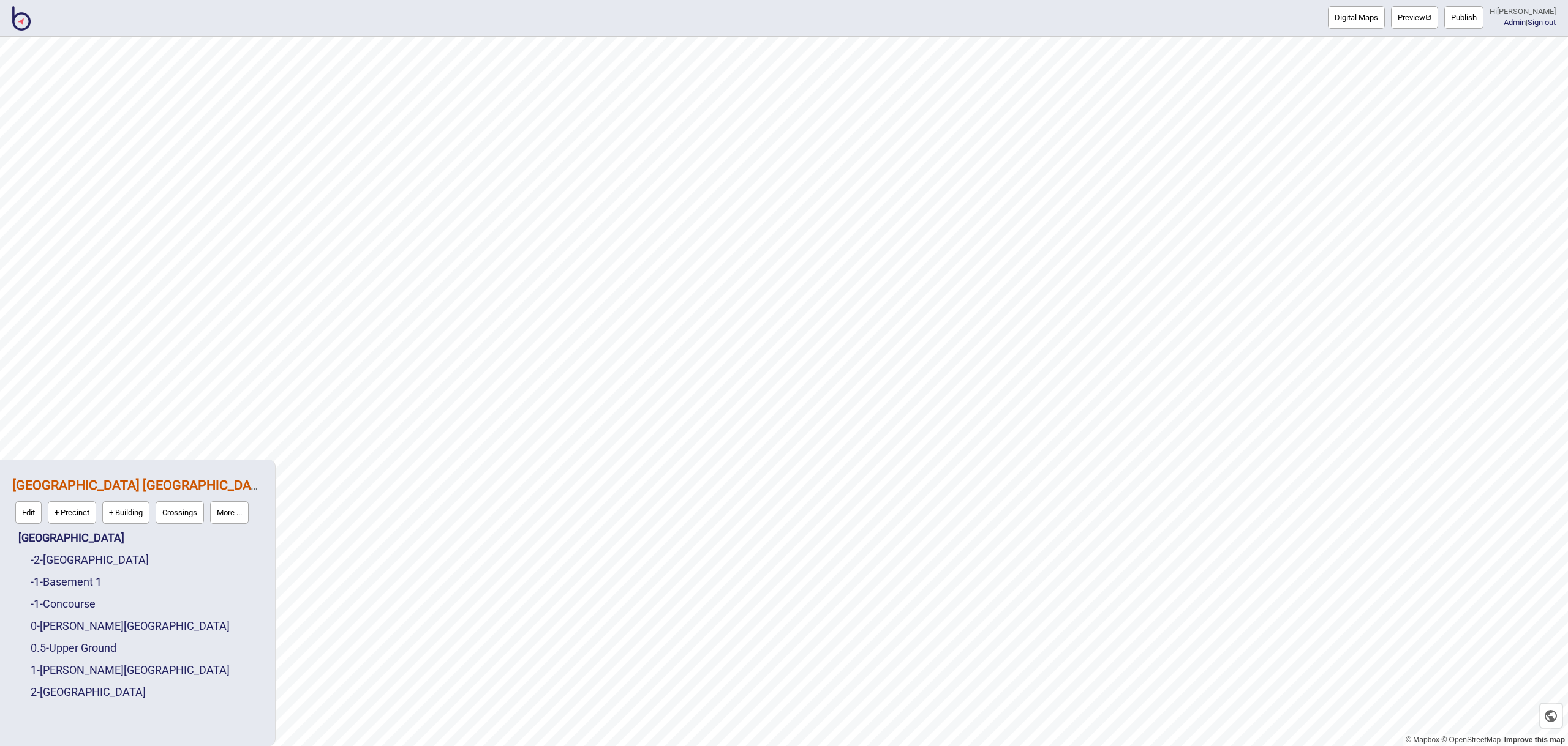
click at [1468, 20] on button "Publish" at bounding box center [1464, 17] width 39 height 22
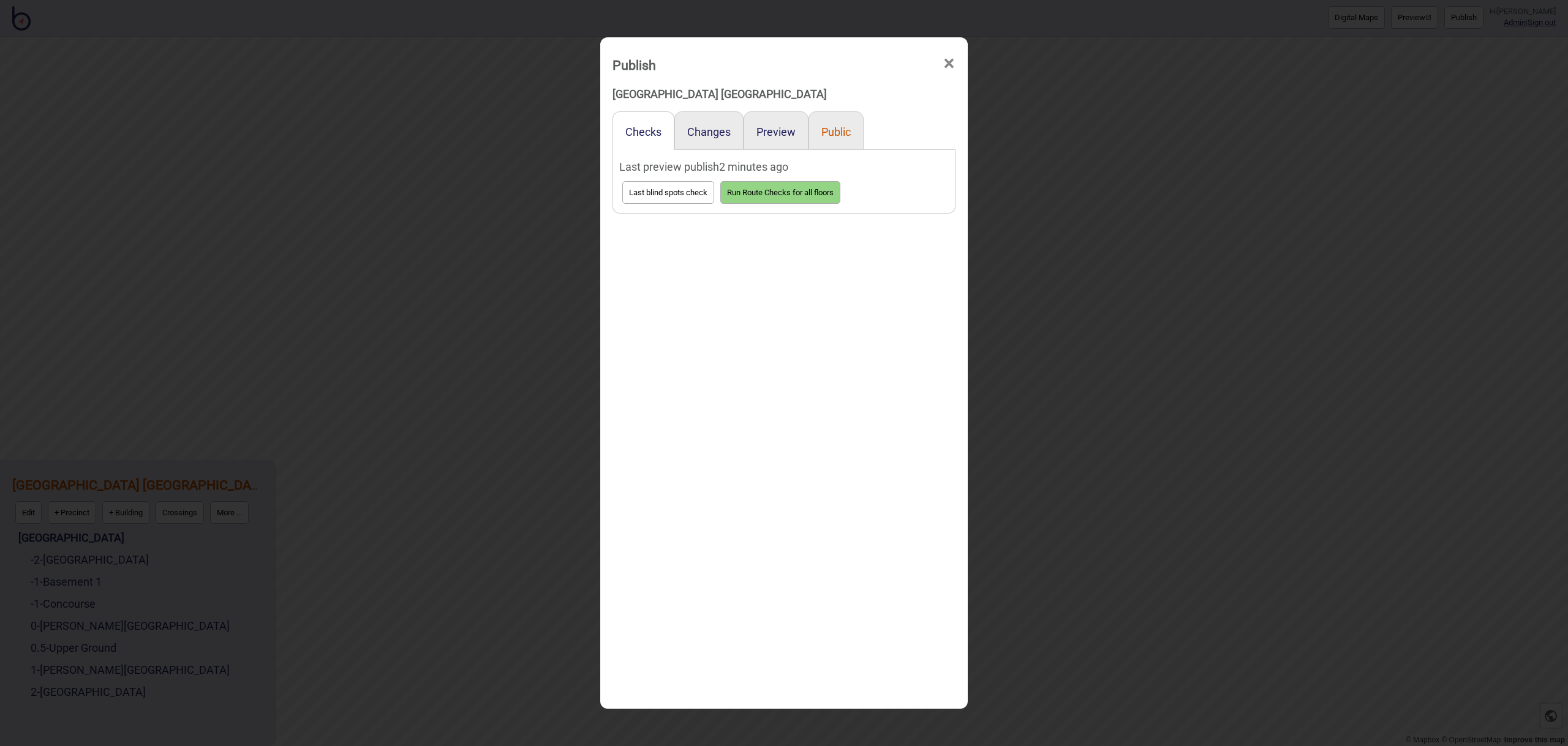
click at [833, 135] on button "Public" at bounding box center [836, 132] width 30 height 13
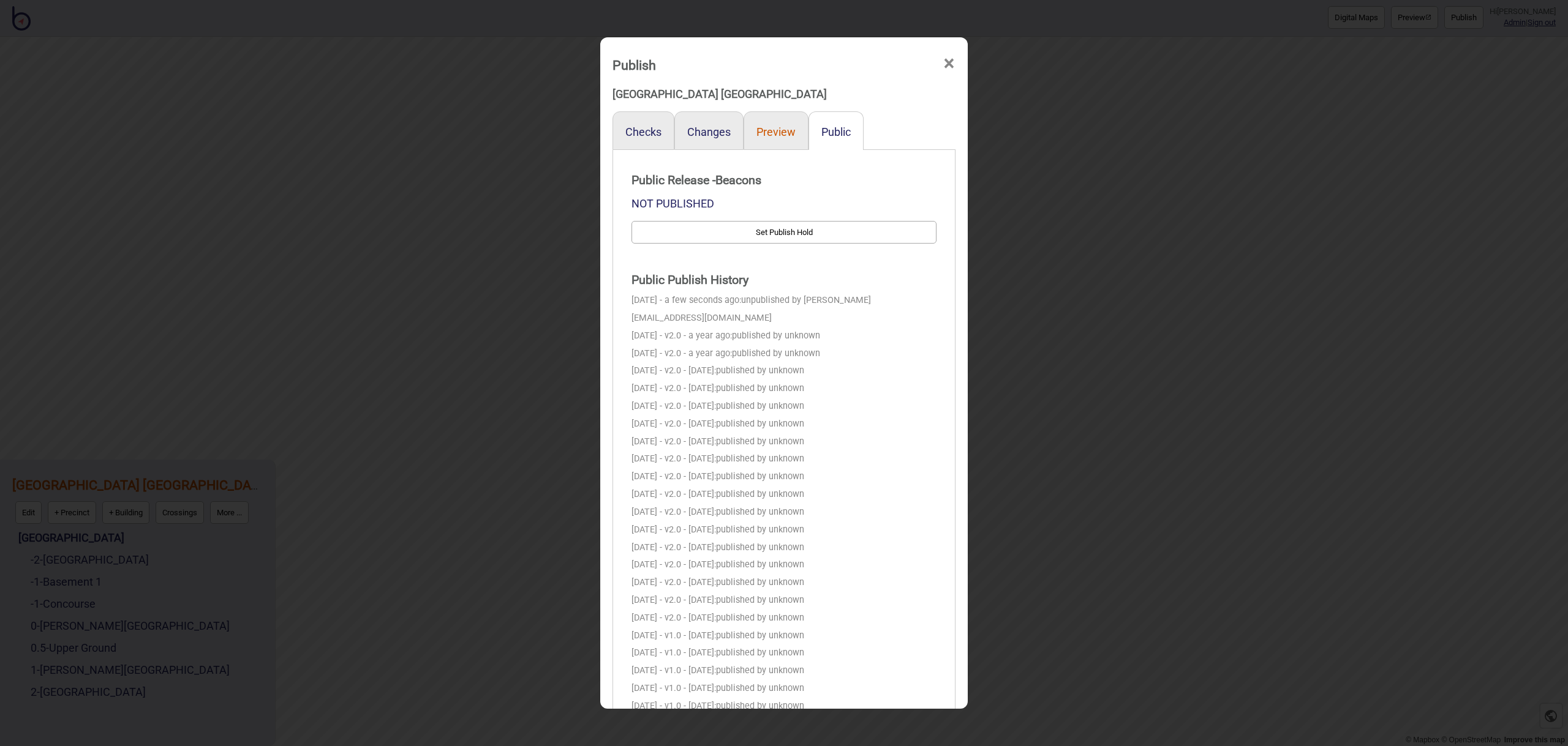
click at [791, 131] on button "Preview" at bounding box center [775, 132] width 39 height 13
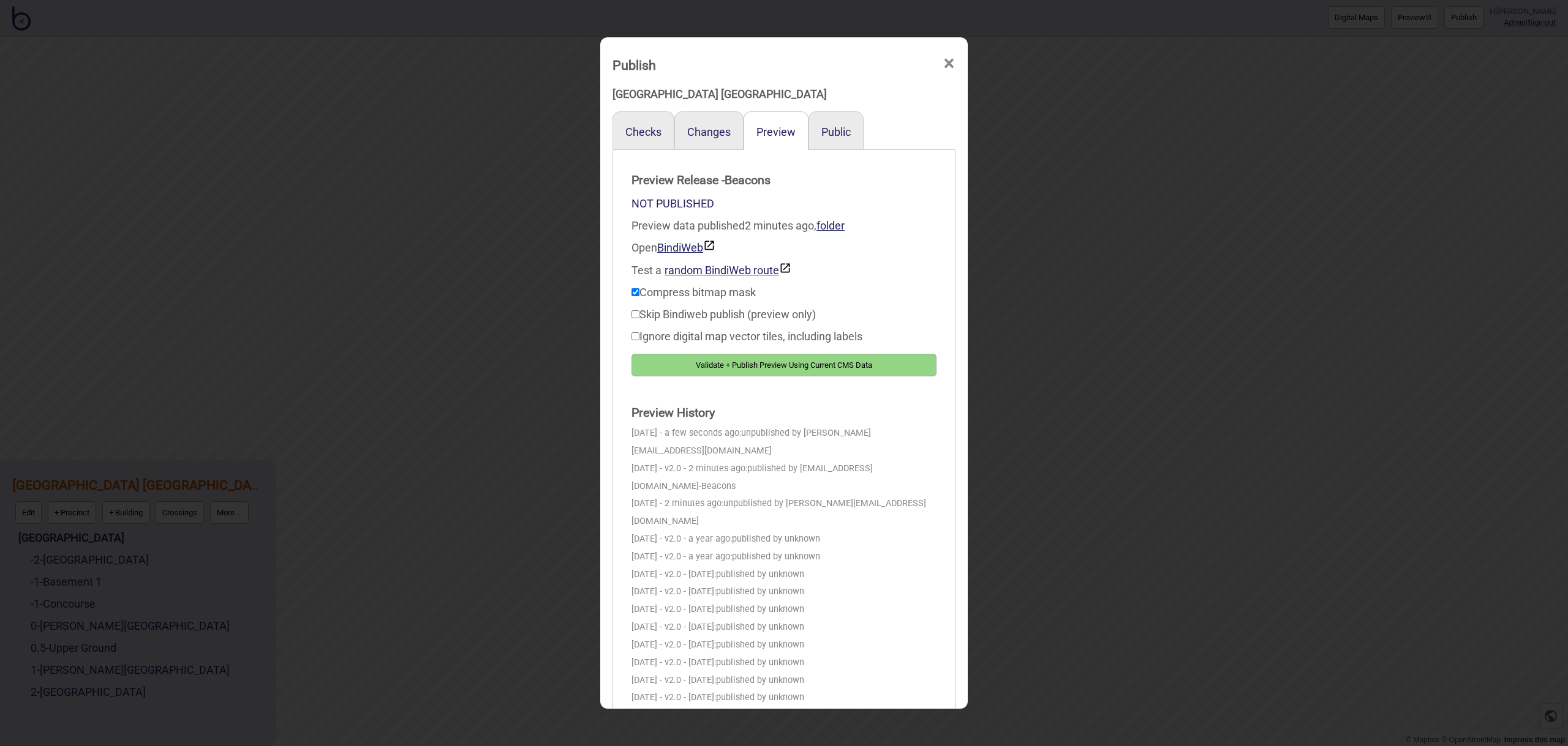
click at [960, 60] on div "Publish ×" at bounding box center [784, 62] width 355 height 36
click at [947, 64] on span "×" at bounding box center [950, 64] width 13 height 40
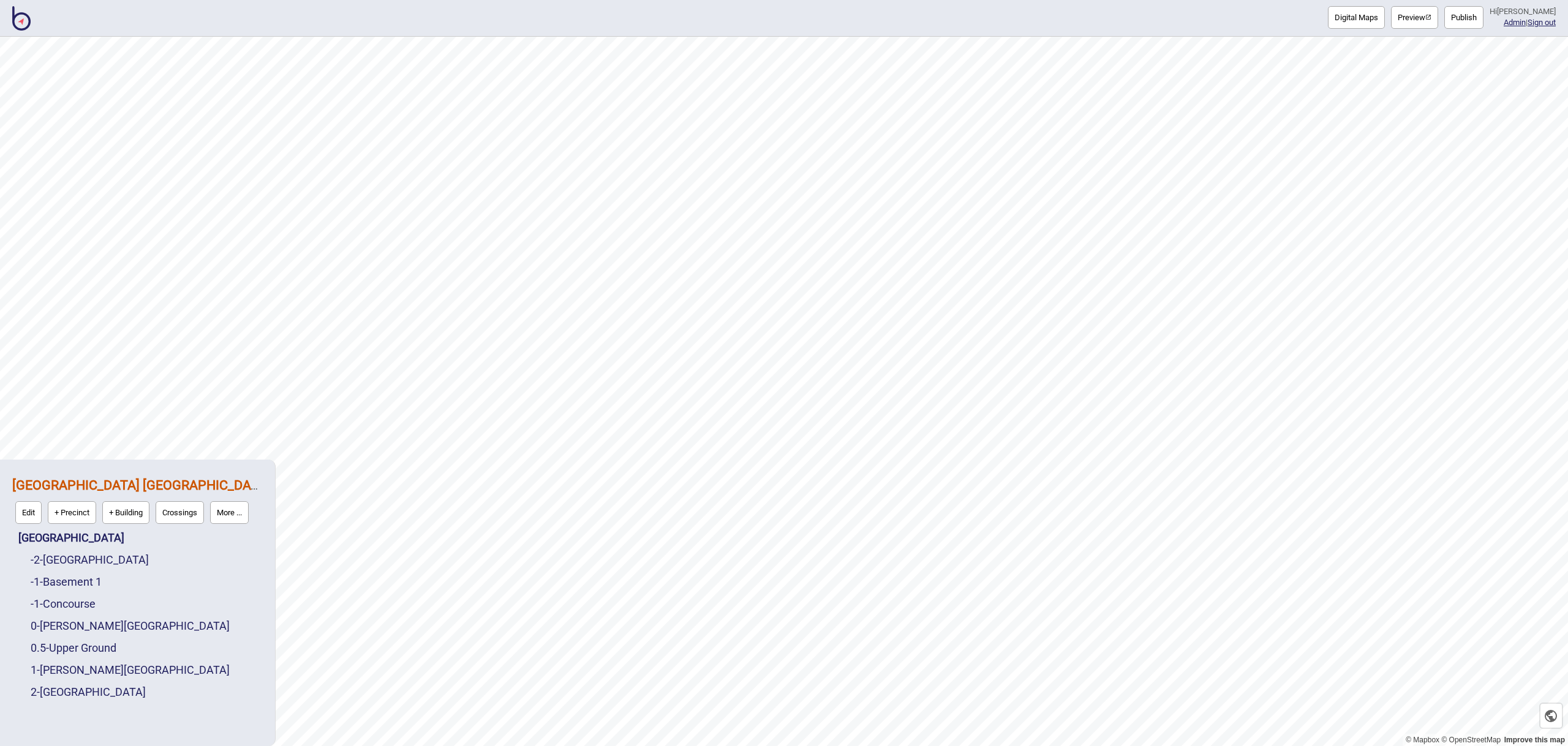
click at [17, 21] on img at bounding box center [21, 18] width 18 height 25
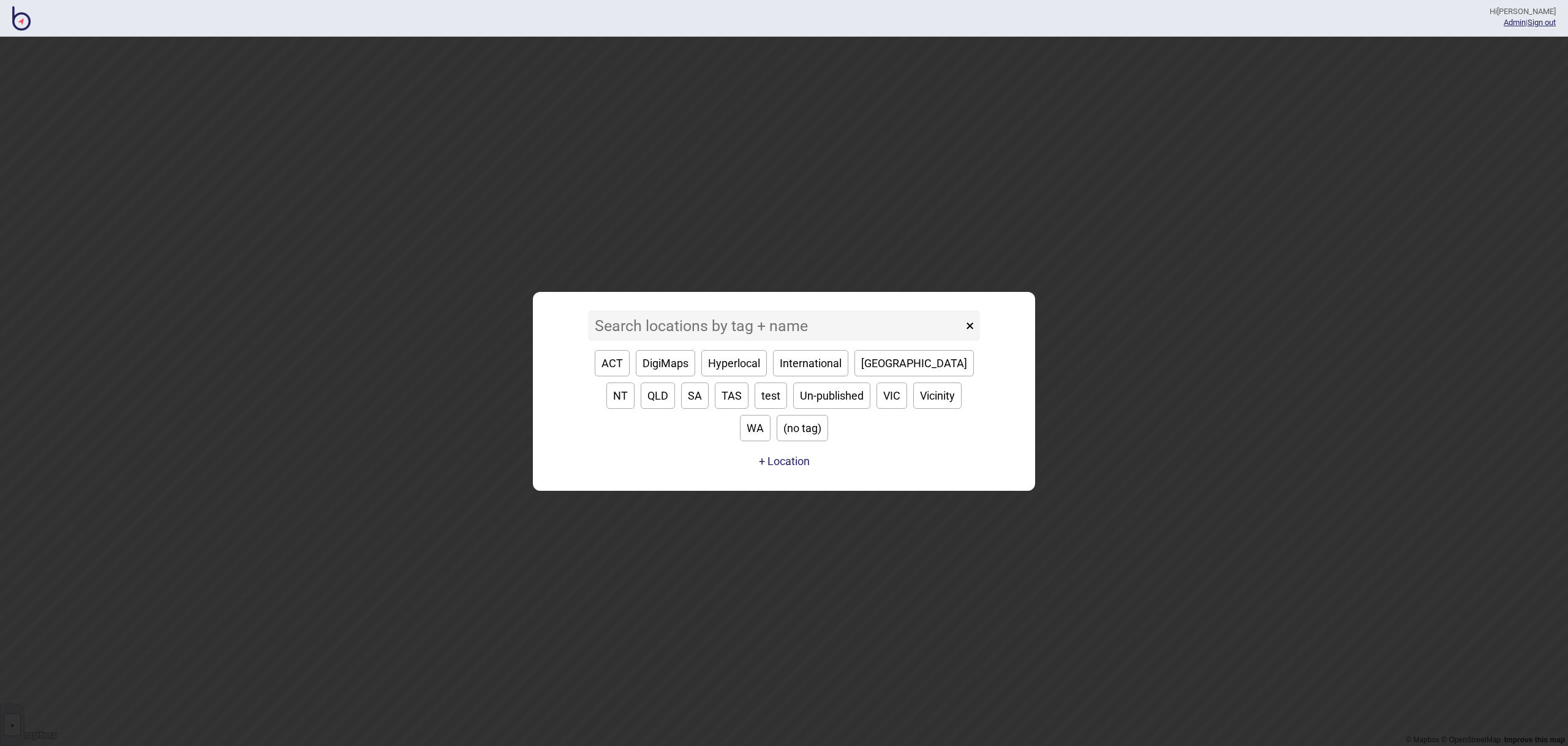
click at [770, 415] on button "WA" at bounding box center [755, 428] width 31 height 26
type input "WA"
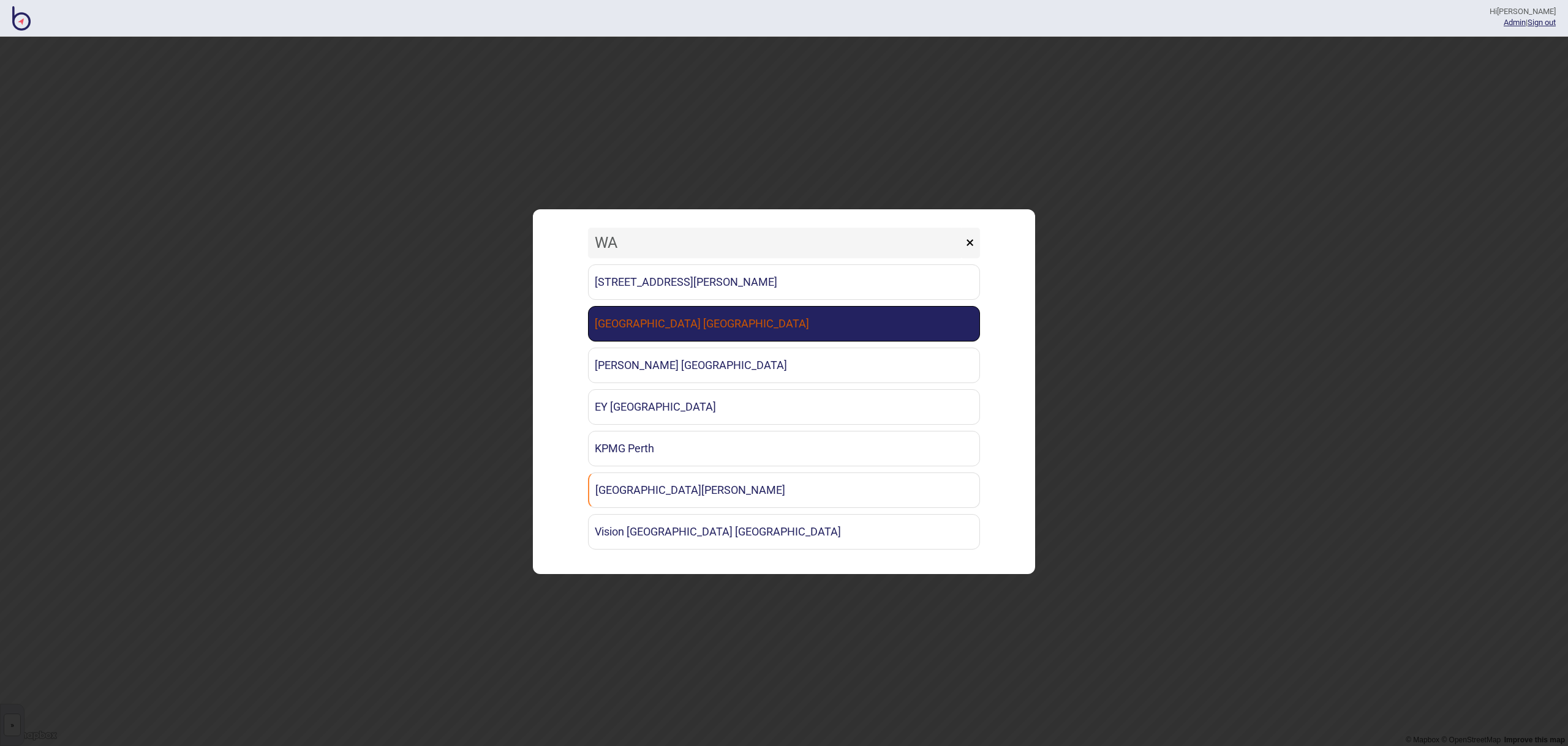
click at [696, 325] on link "[GEOGRAPHIC_DATA] [GEOGRAPHIC_DATA]" at bounding box center [784, 324] width 392 height 36
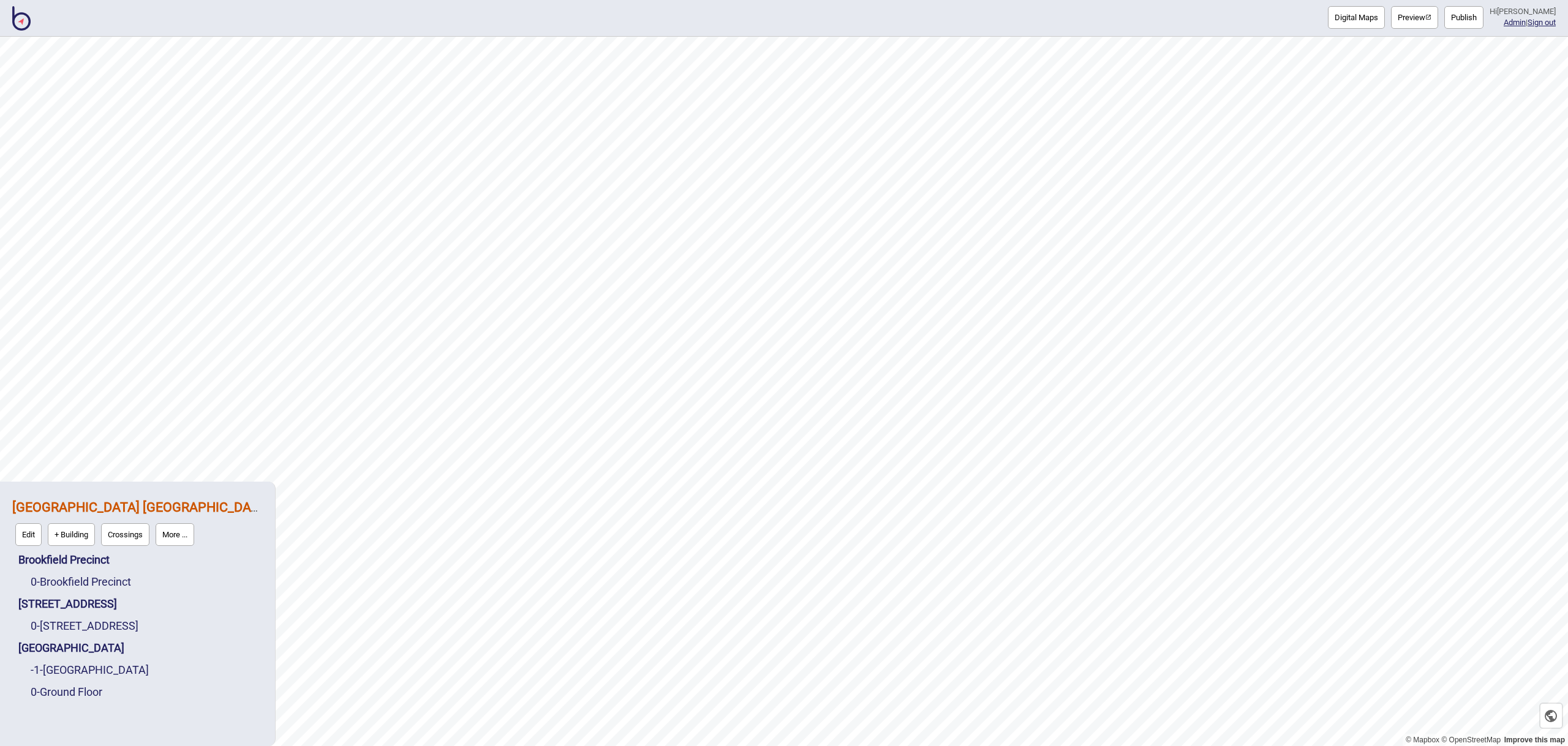
click at [1461, 17] on button "Publish" at bounding box center [1464, 17] width 39 height 22
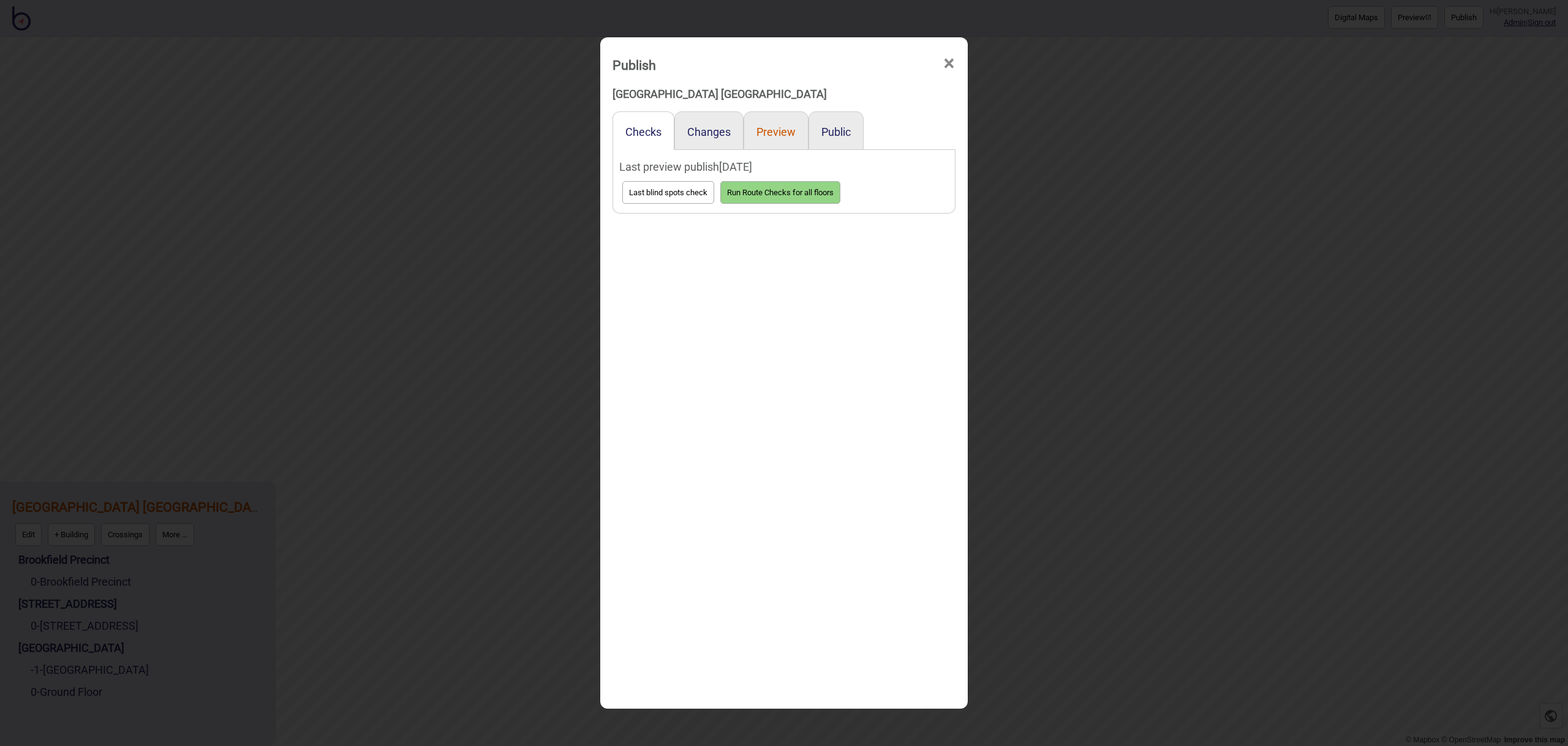
click at [775, 132] on button "Preview" at bounding box center [775, 132] width 39 height 13
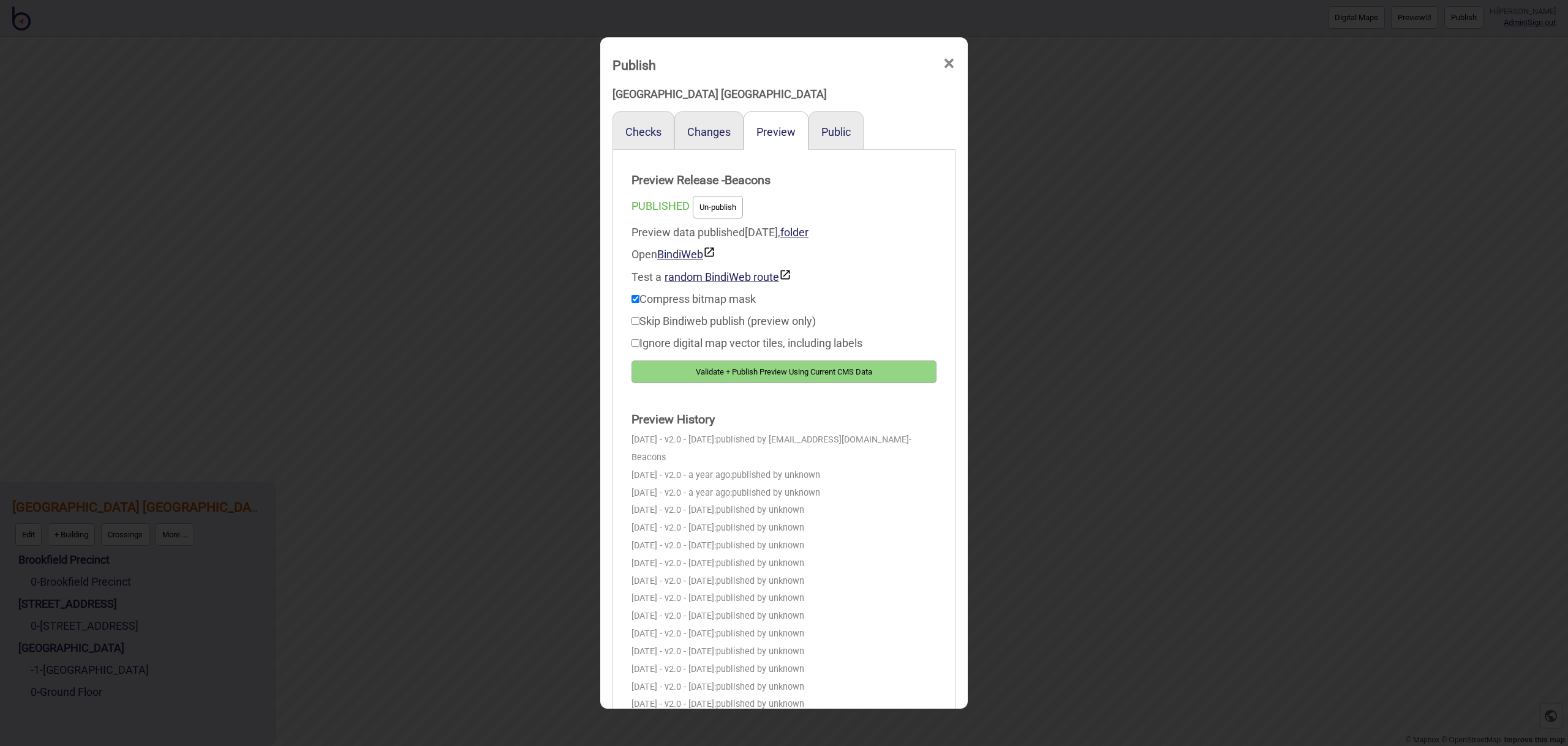
click at [898, 368] on button "Validate + Publish Preview Using Current CMS Data" at bounding box center [784, 372] width 305 height 22
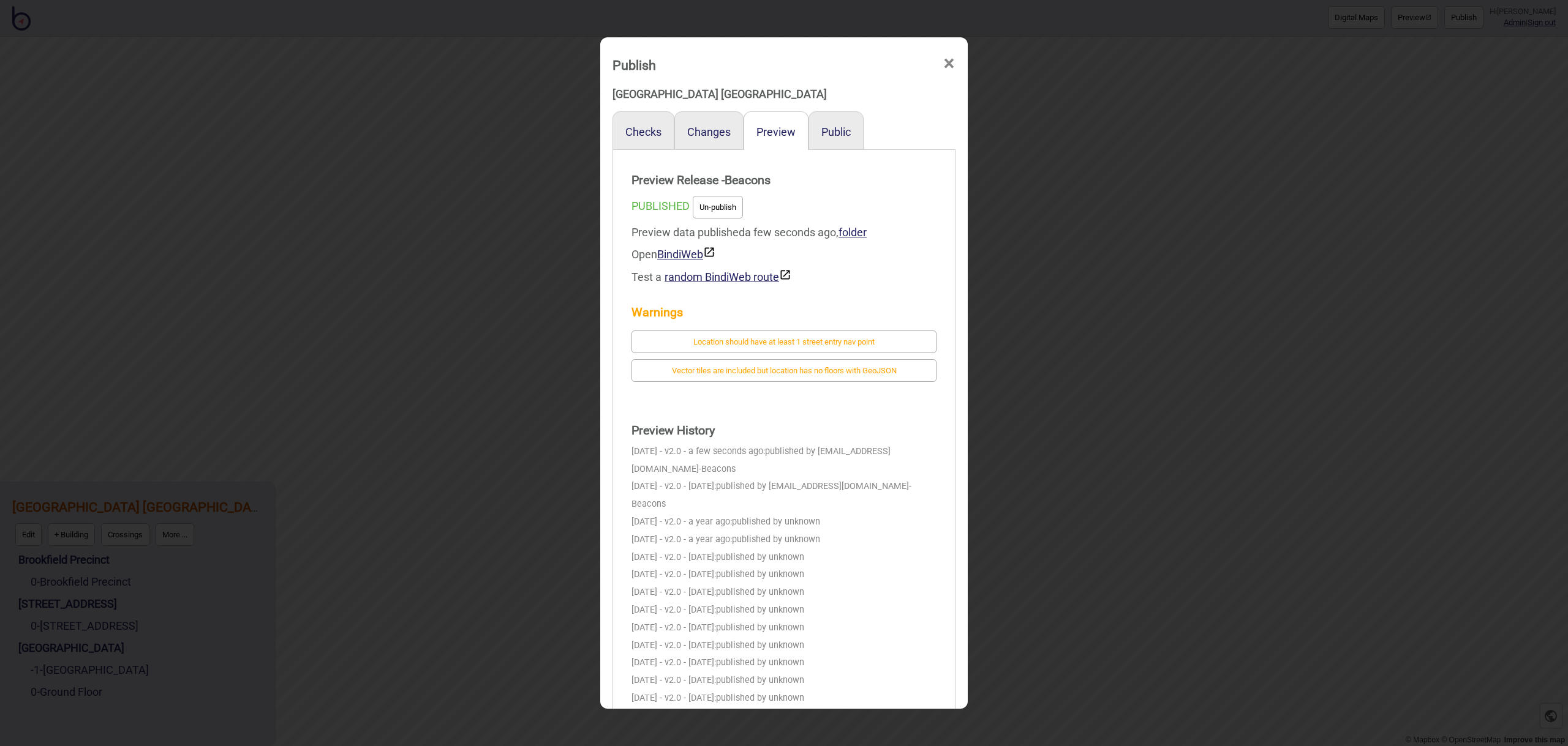
click at [733, 203] on button "Un-publish" at bounding box center [717, 207] width 50 height 22
click at [850, 138] on div "Public" at bounding box center [836, 131] width 55 height 39
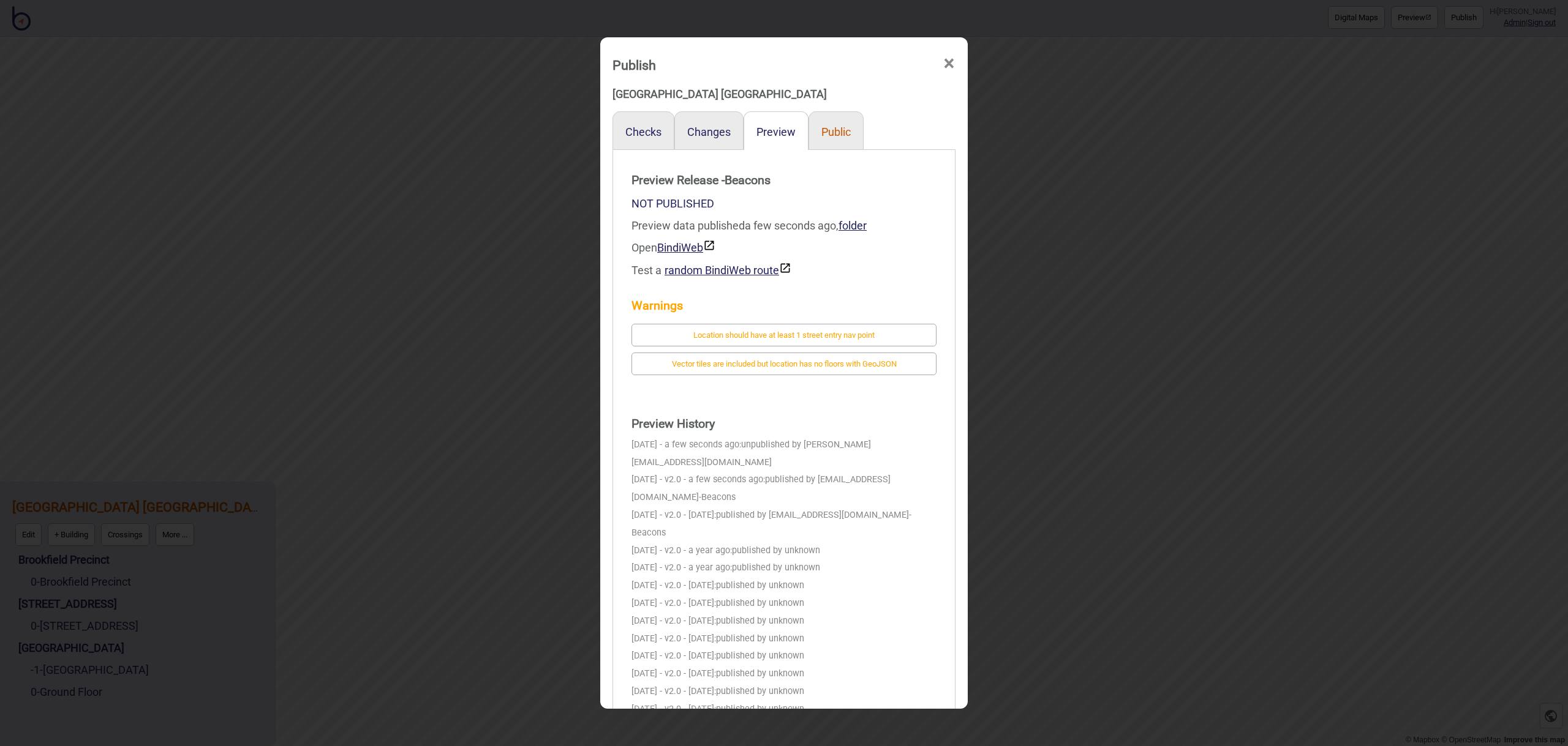
click at [847, 134] on button "Public" at bounding box center [836, 132] width 30 height 13
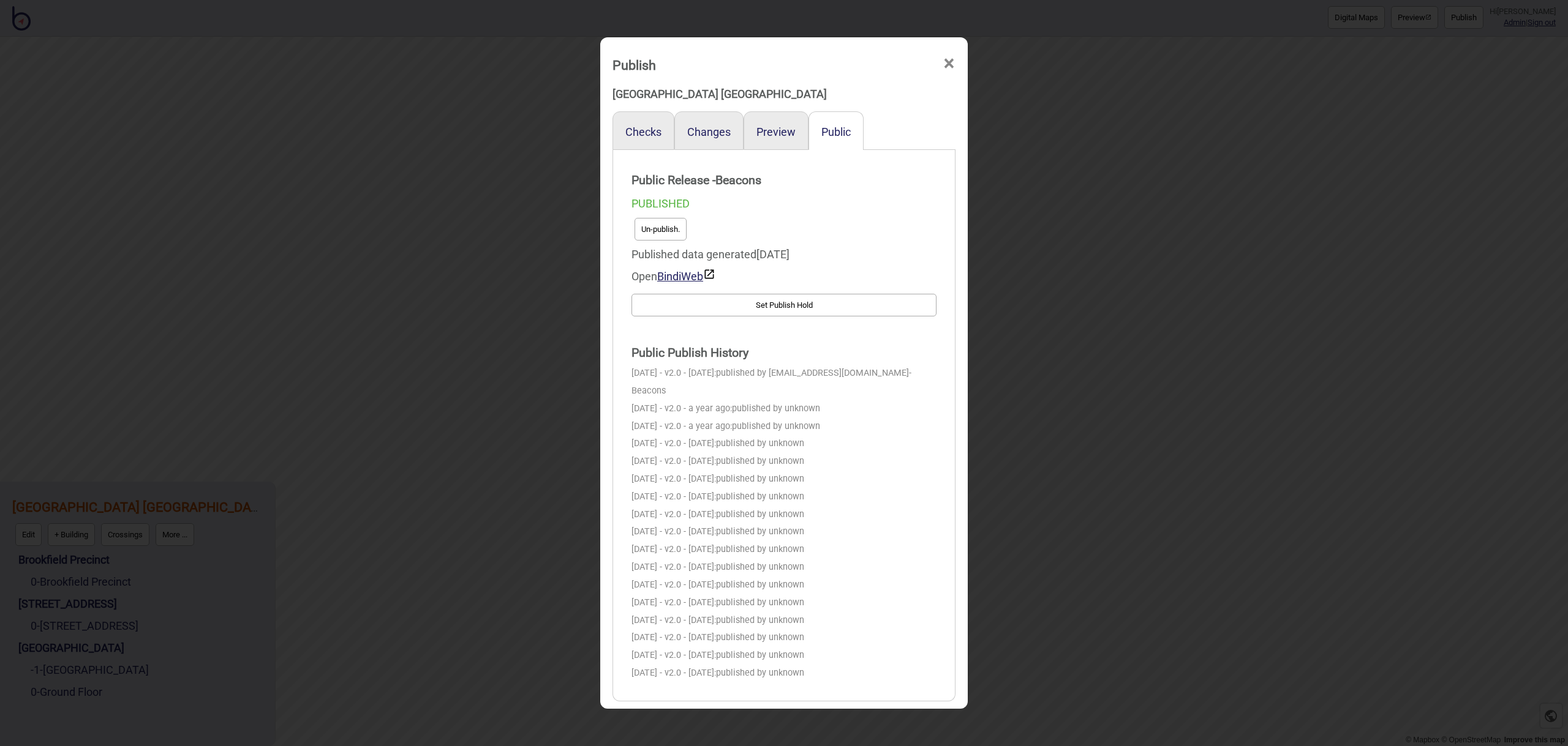
click at [655, 228] on button "Un-publish." at bounding box center [660, 229] width 52 height 22
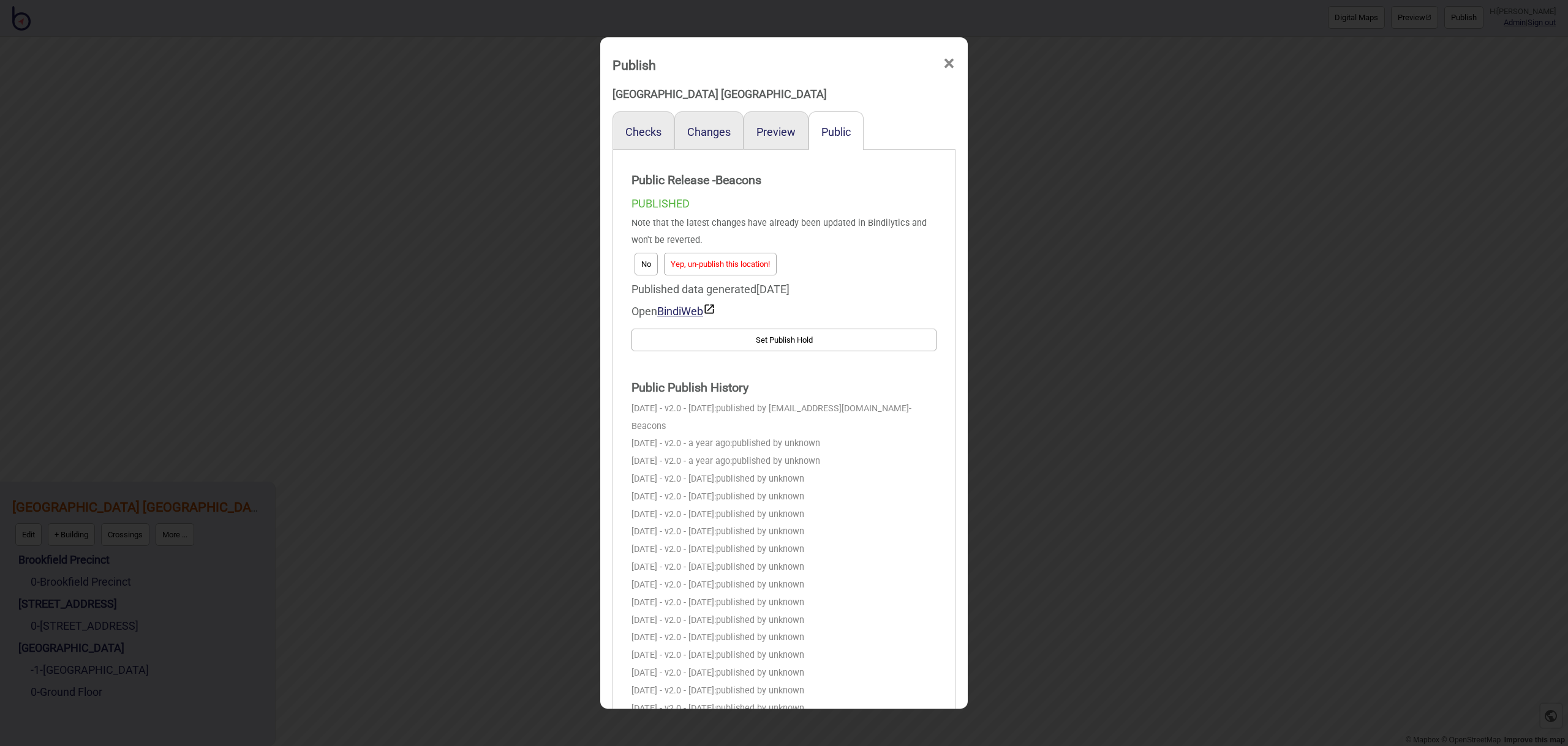
click at [730, 271] on button "Yep, un-publish this location!" at bounding box center [720, 264] width 112 height 22
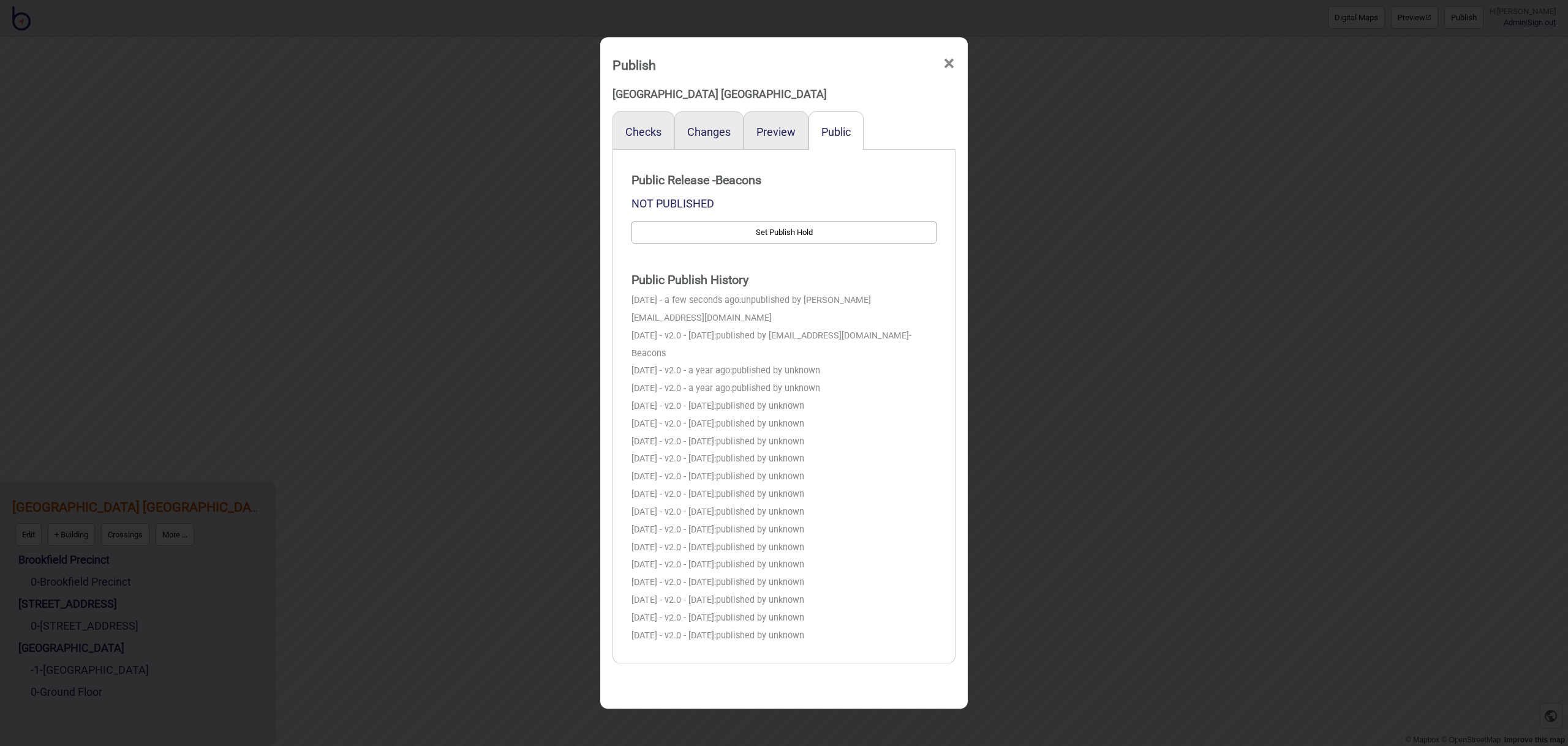
click at [949, 59] on span "×" at bounding box center [950, 64] width 13 height 40
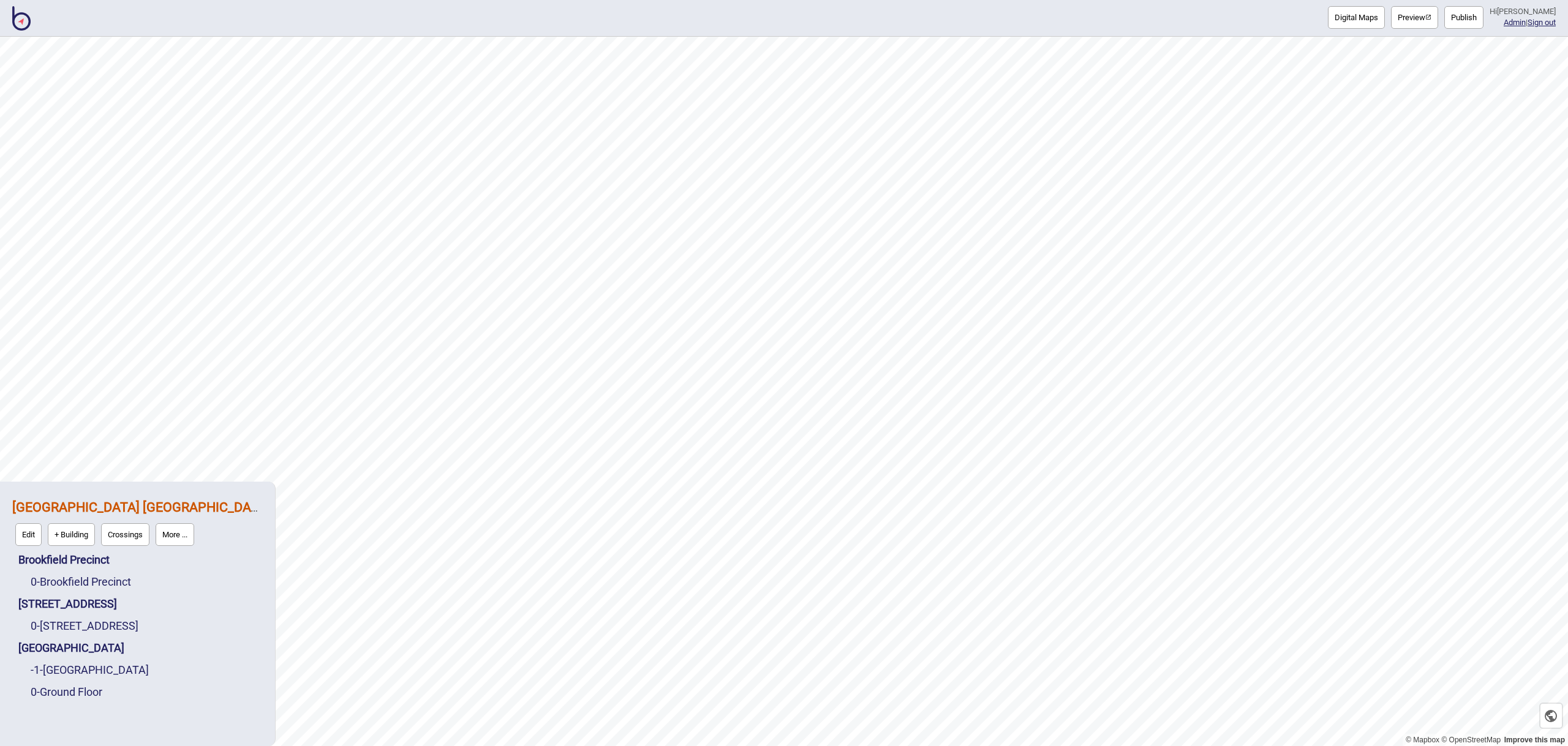
click at [193, 535] on button "More ..." at bounding box center [174, 535] width 39 height 22
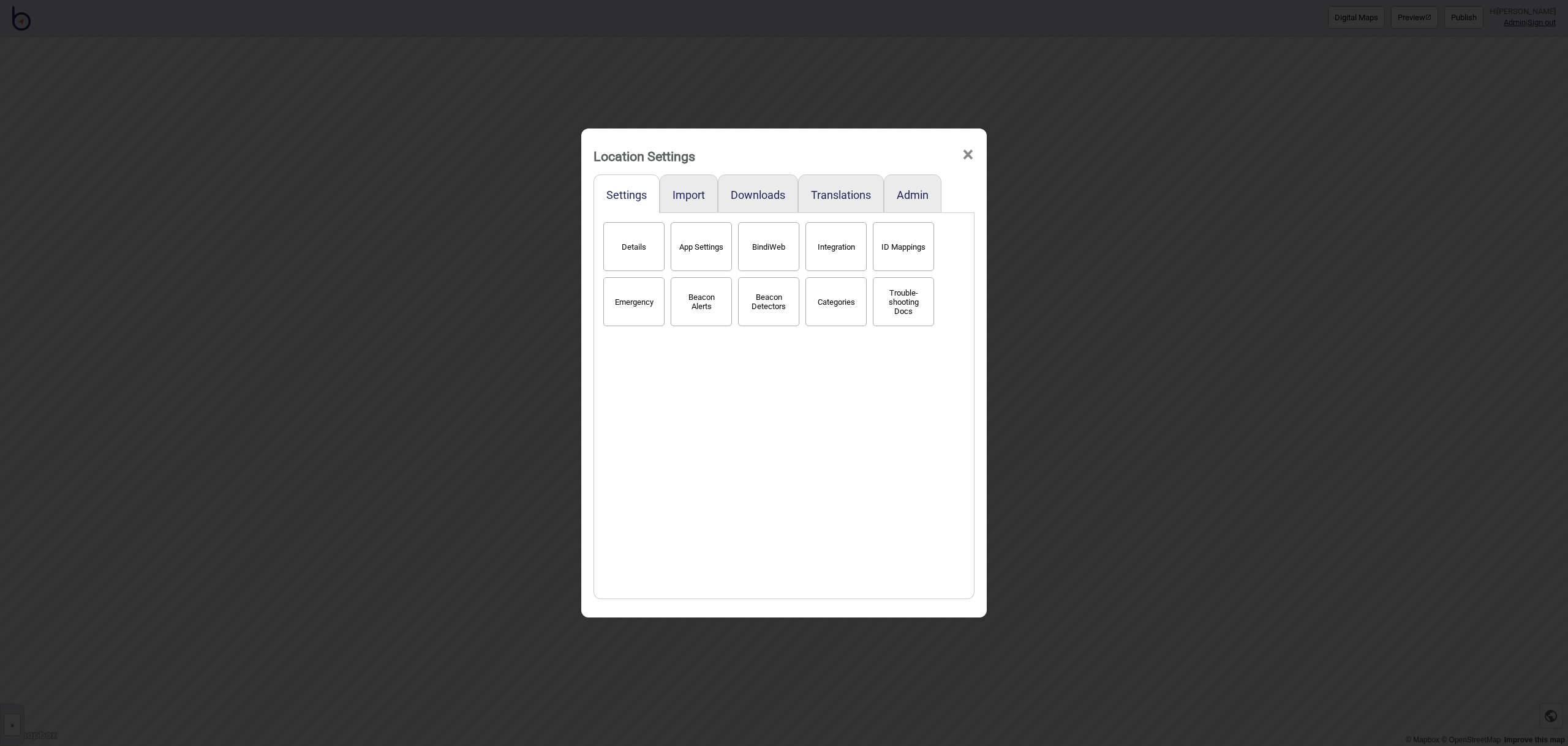
click at [629, 257] on button "Details" at bounding box center [634, 246] width 61 height 49
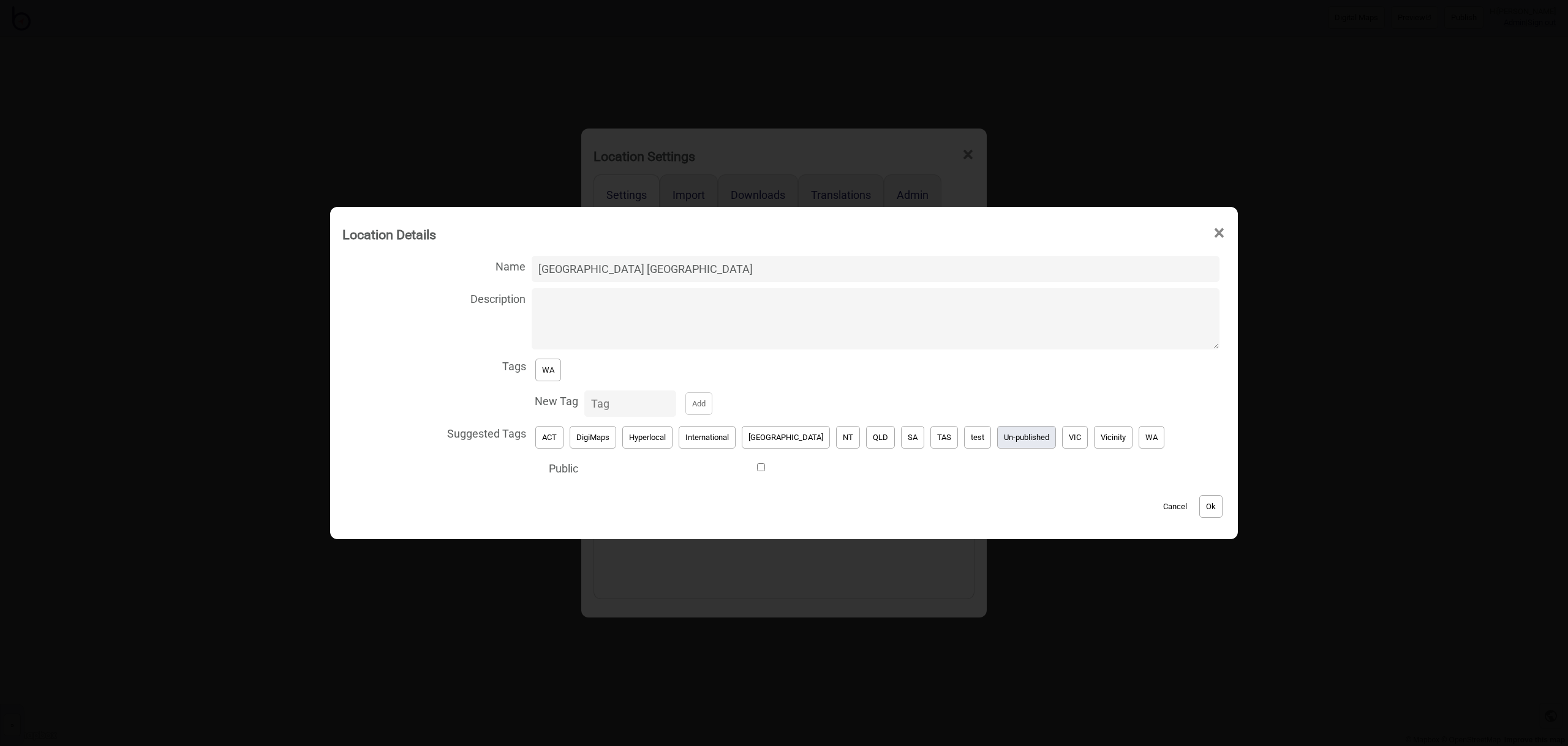
click at [998, 437] on button "Un-published" at bounding box center [1027, 437] width 59 height 22
click at [561, 373] on button "WA" at bounding box center [548, 369] width 26 height 22
click at [1199, 507] on button "Ok" at bounding box center [1211, 506] width 23 height 22
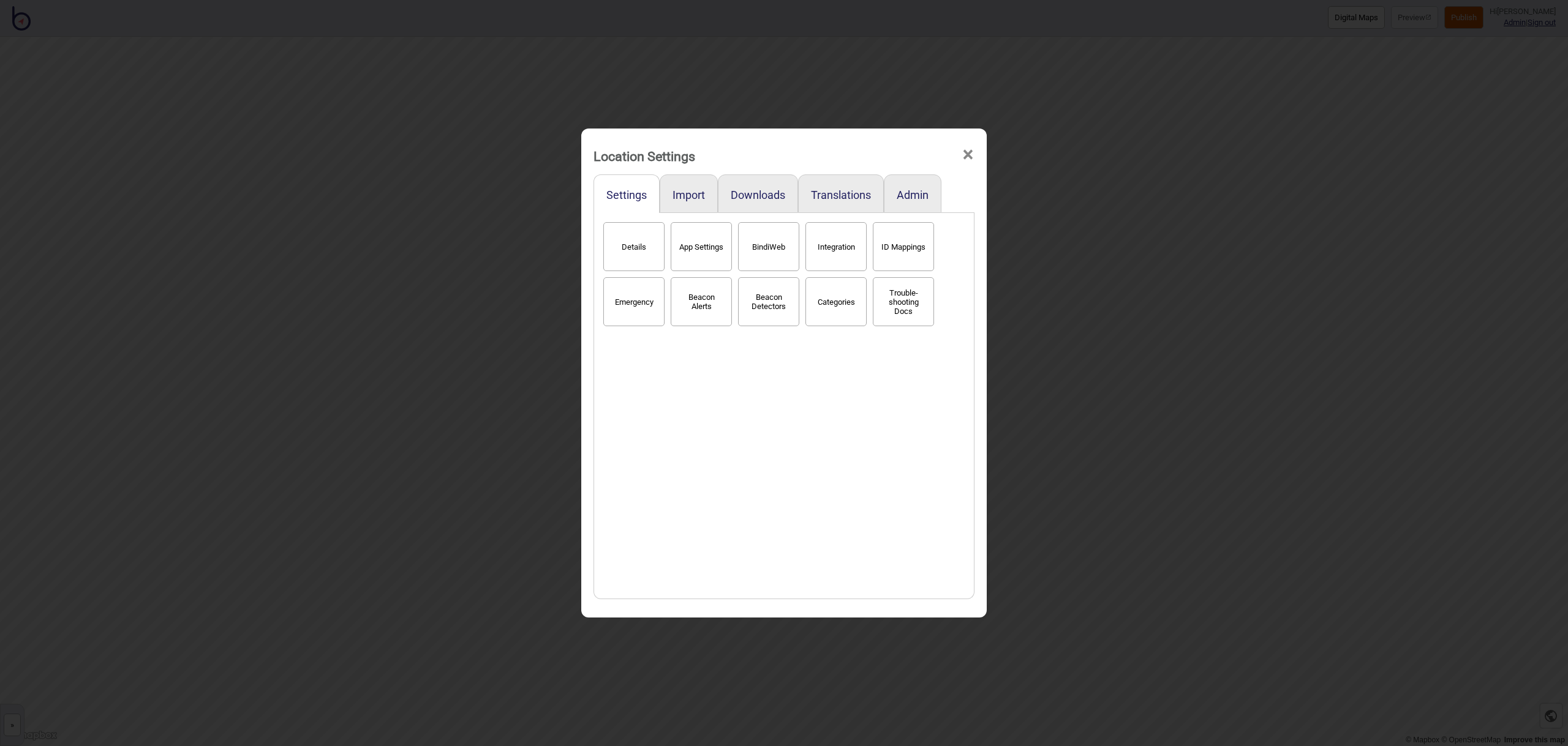
click at [974, 156] on span "×" at bounding box center [969, 154] width 13 height 40
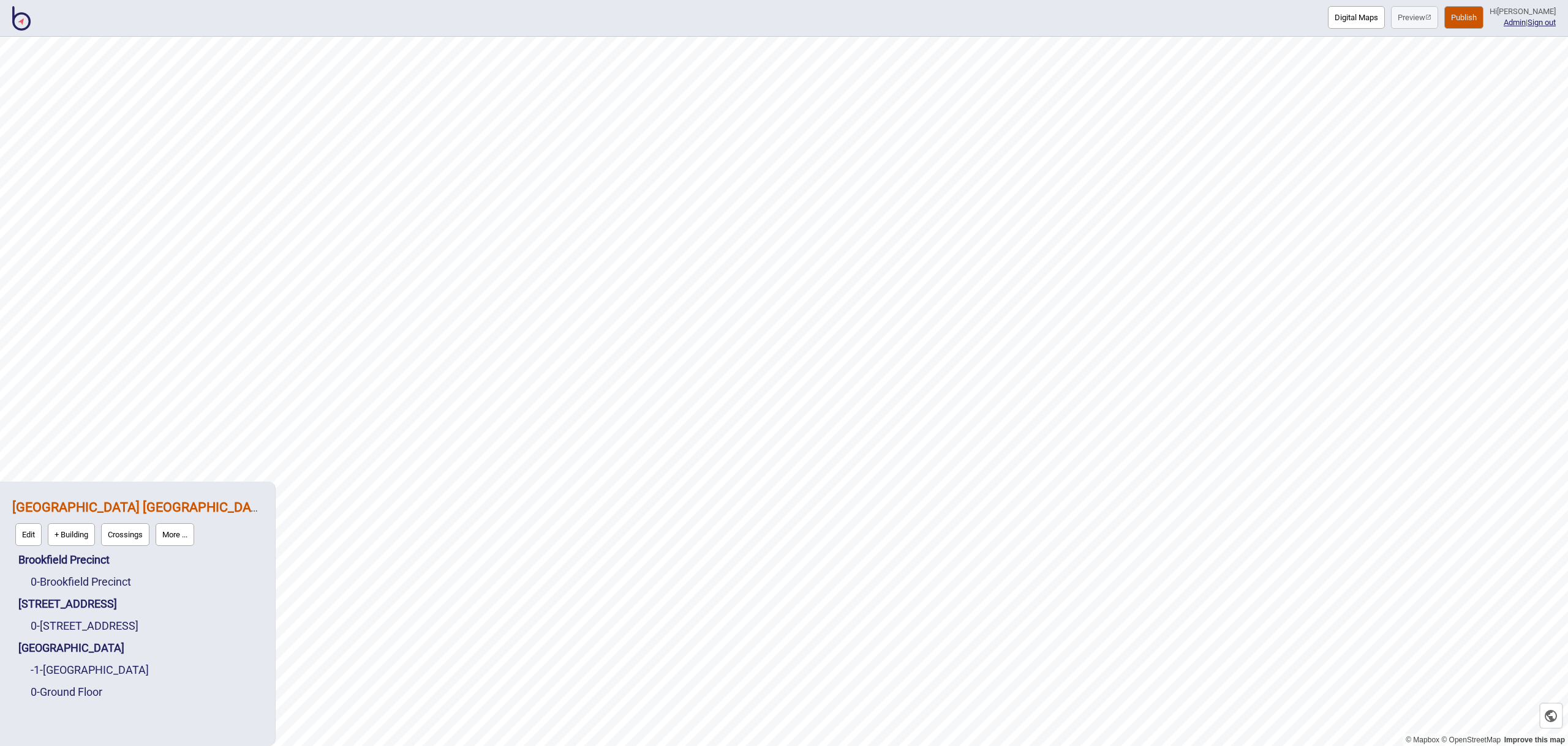
click at [20, 25] on img at bounding box center [21, 18] width 18 height 25
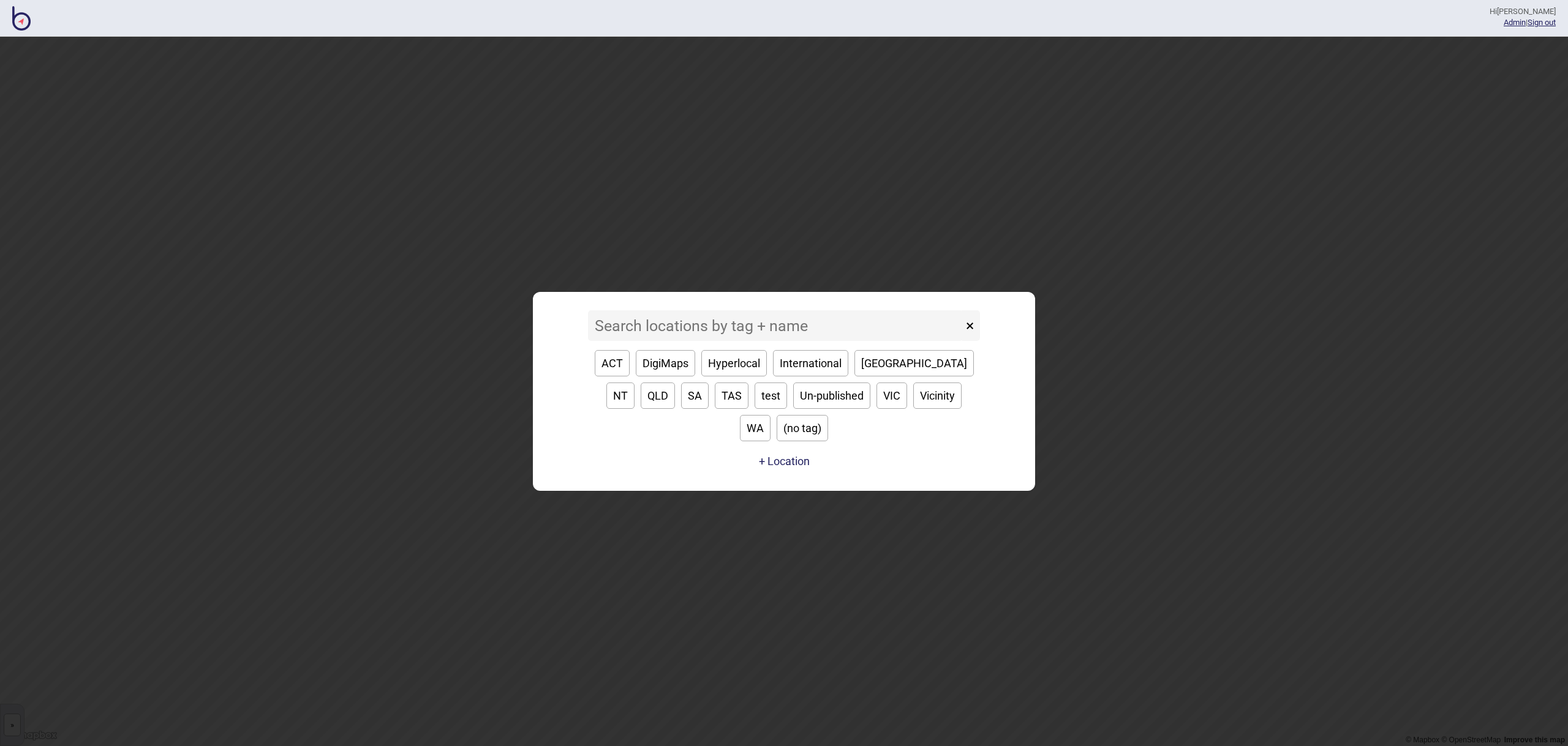
click at [770, 415] on button "WA" at bounding box center [755, 428] width 31 height 26
type input "WA"
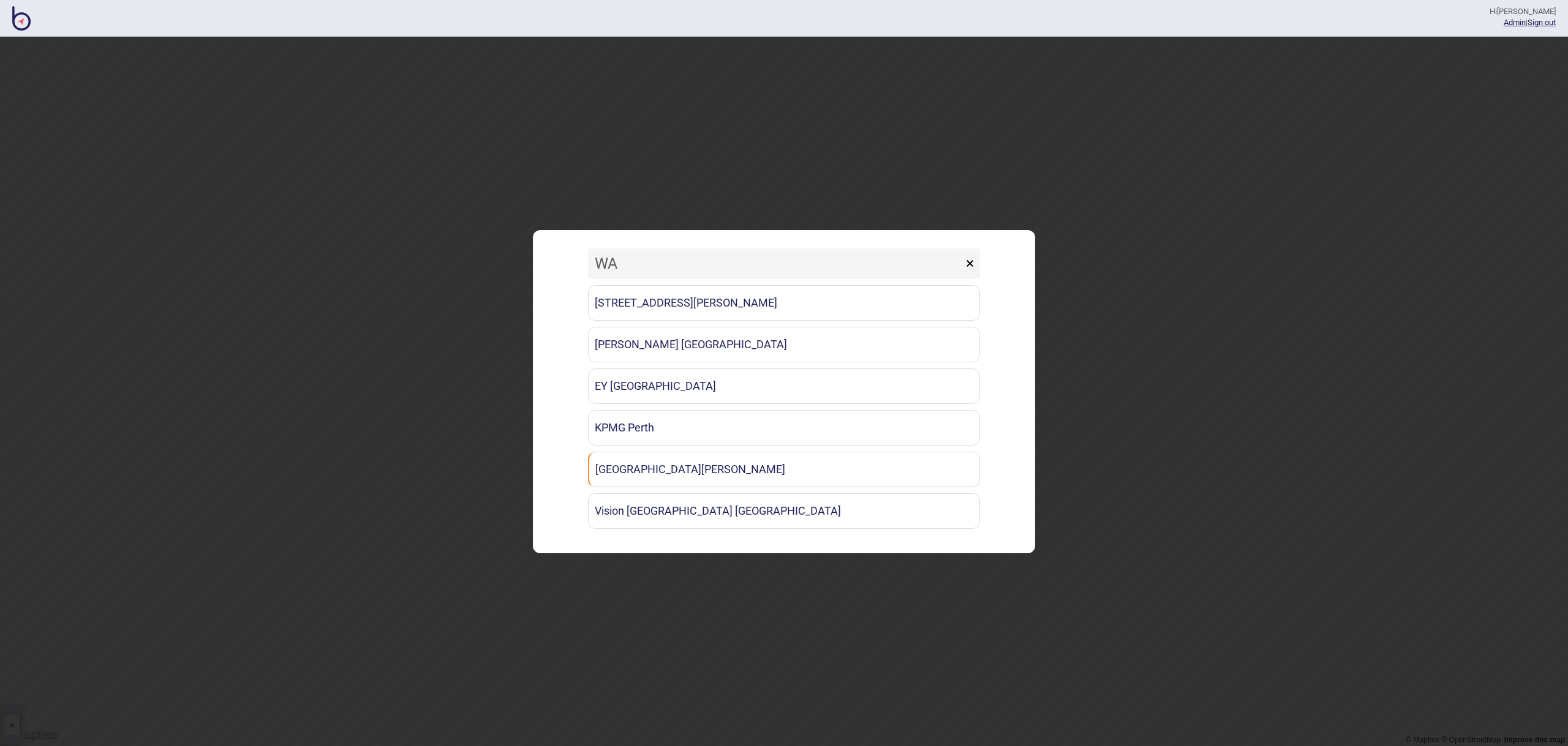
click at [972, 268] on button "×" at bounding box center [970, 264] width 20 height 31
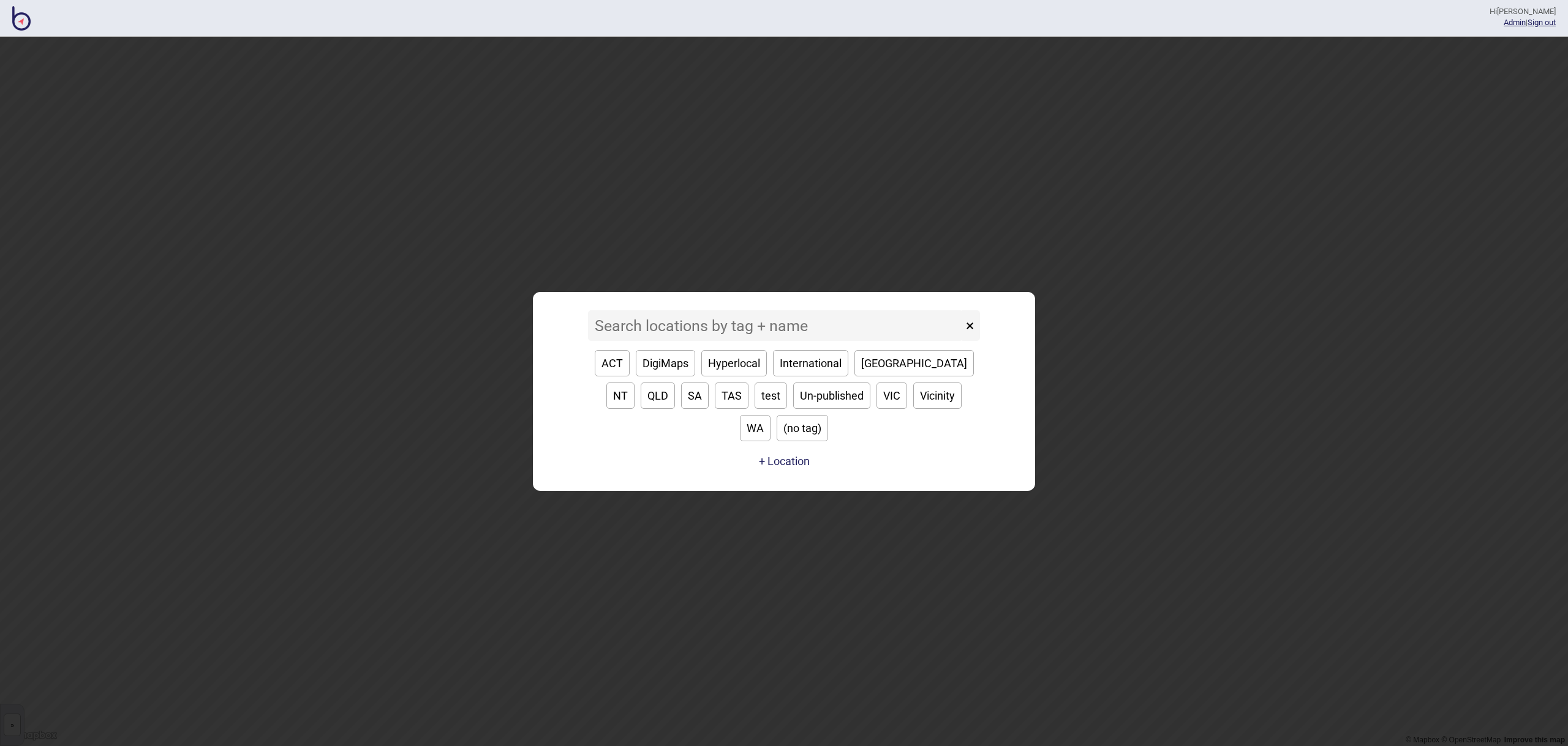
click at [870, 377] on button "[GEOGRAPHIC_DATA]" at bounding box center [914, 363] width 120 height 26
type input "[GEOGRAPHIC_DATA]"
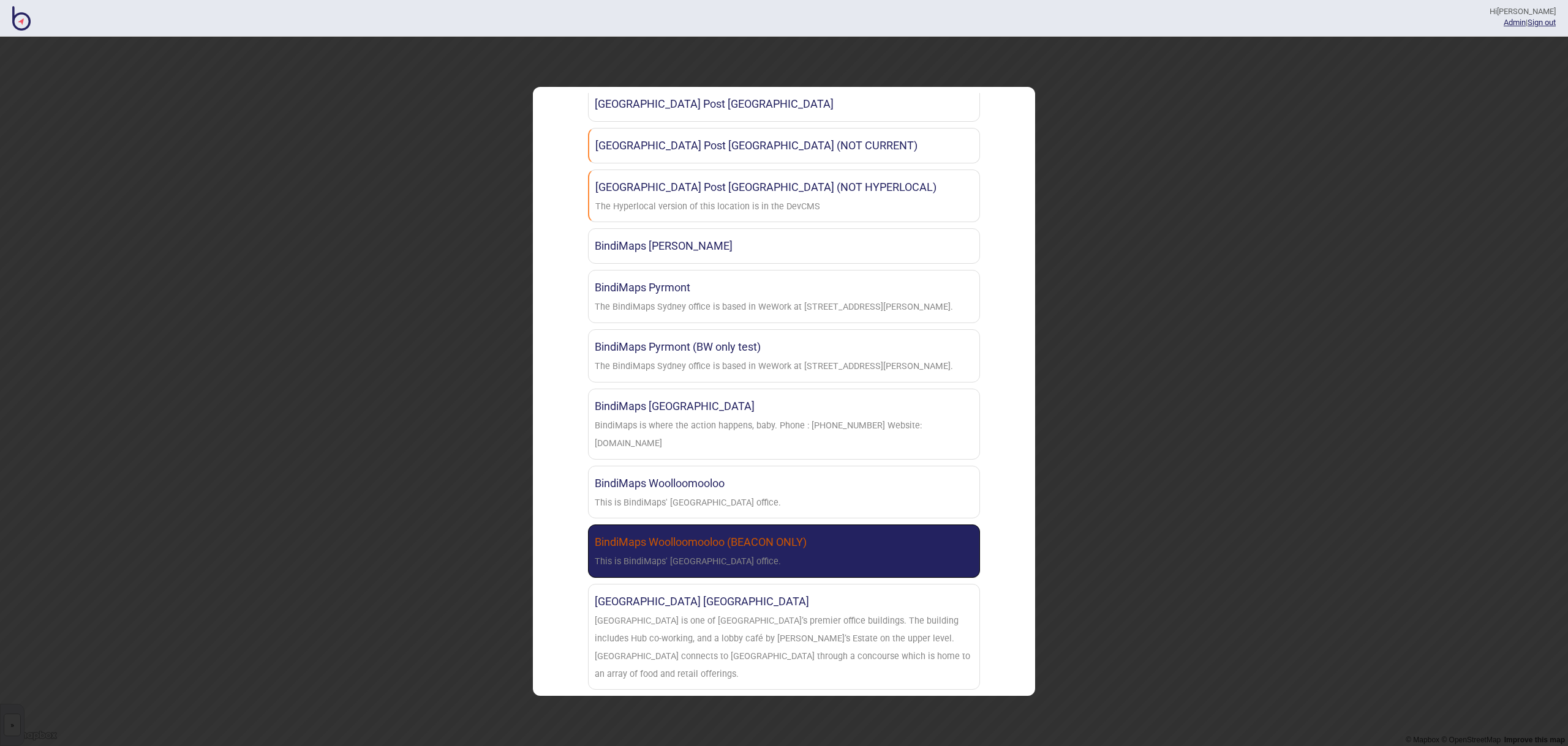
scroll to position [555, 0]
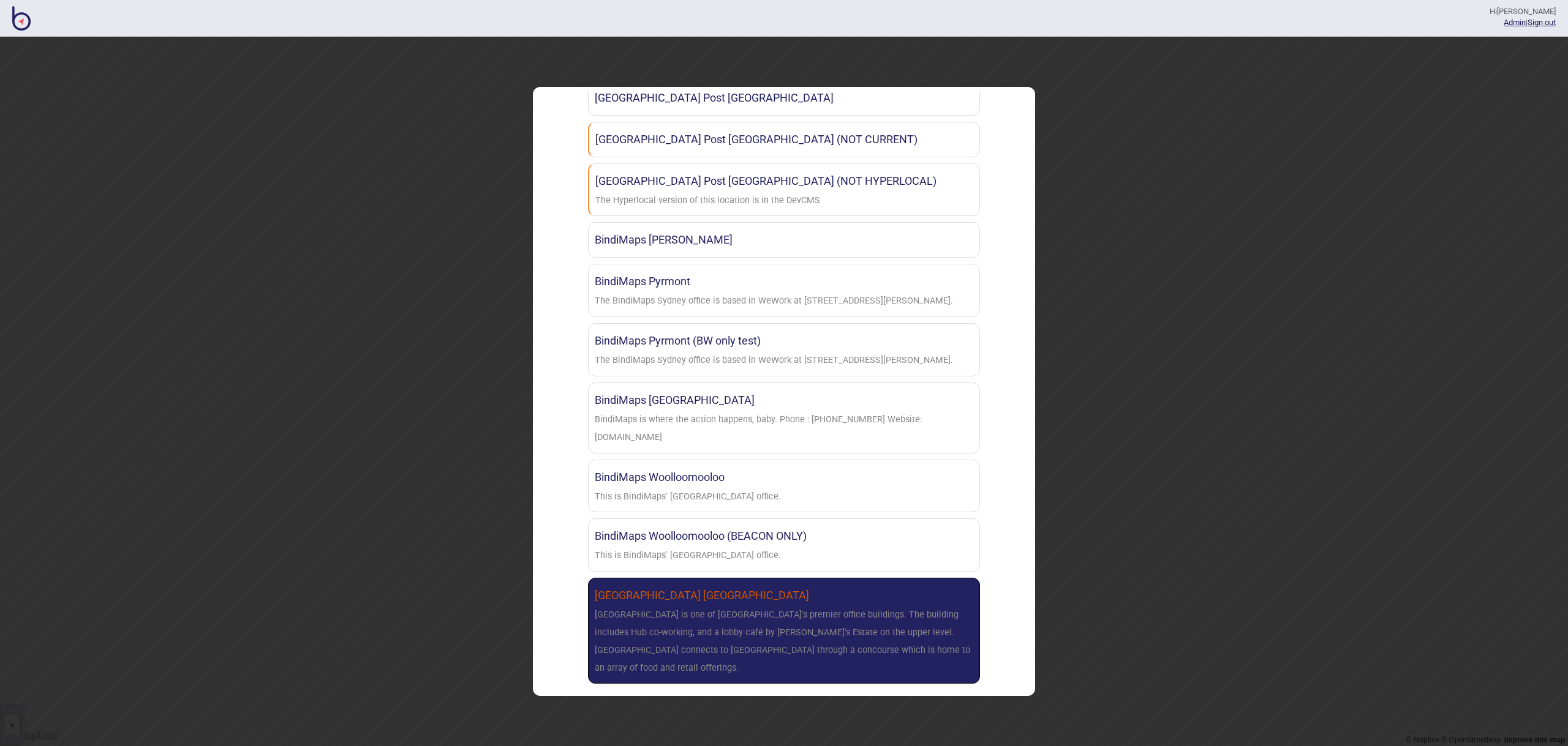
click at [819, 604] on link "[GEOGRAPHIC_DATA] [GEOGRAPHIC_DATA] is one of [GEOGRAPHIC_DATA]’s premier offic…" at bounding box center [784, 631] width 392 height 106
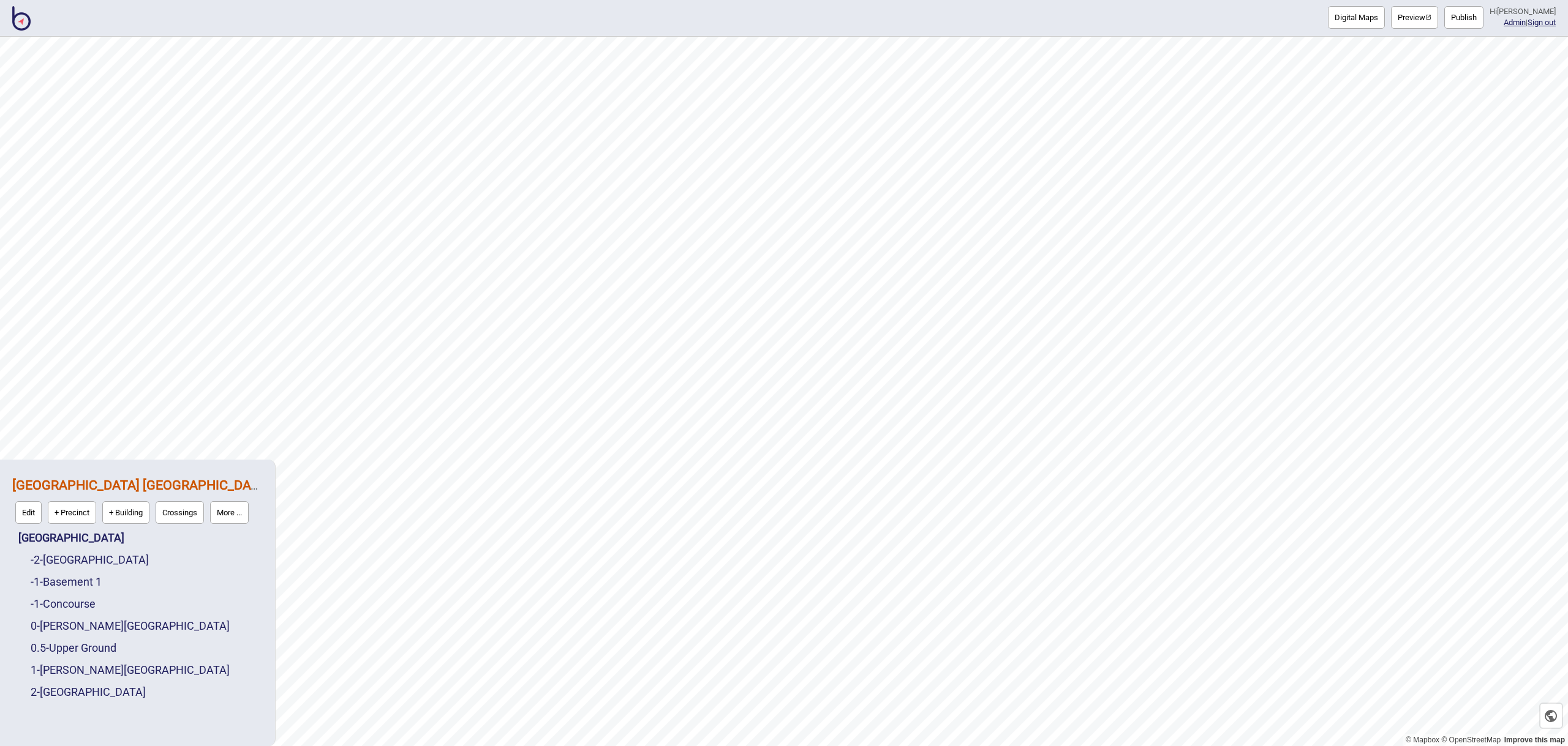
click at [1483, 21] on button "Publish" at bounding box center [1464, 17] width 39 height 22
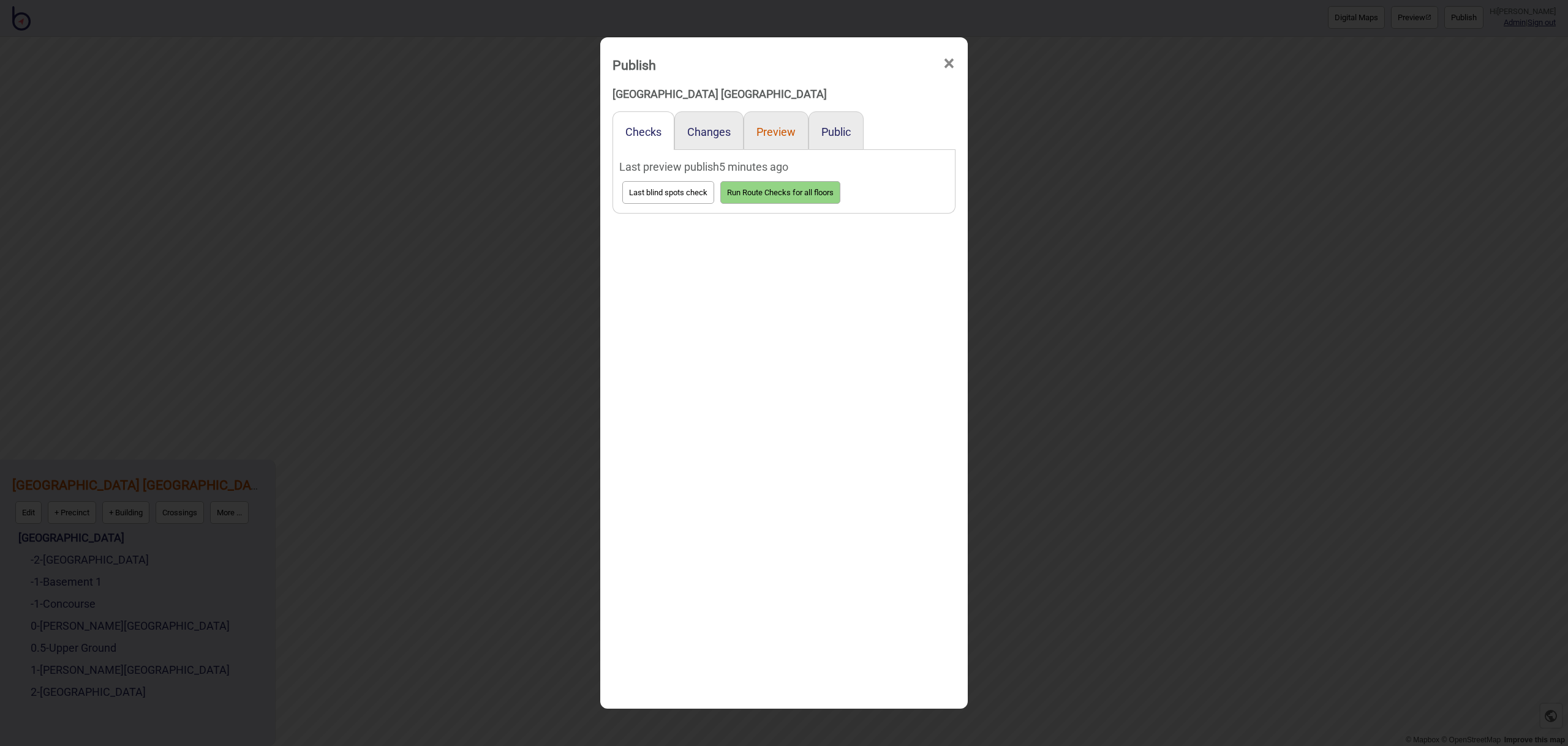
click at [785, 128] on button "Preview" at bounding box center [775, 132] width 39 height 13
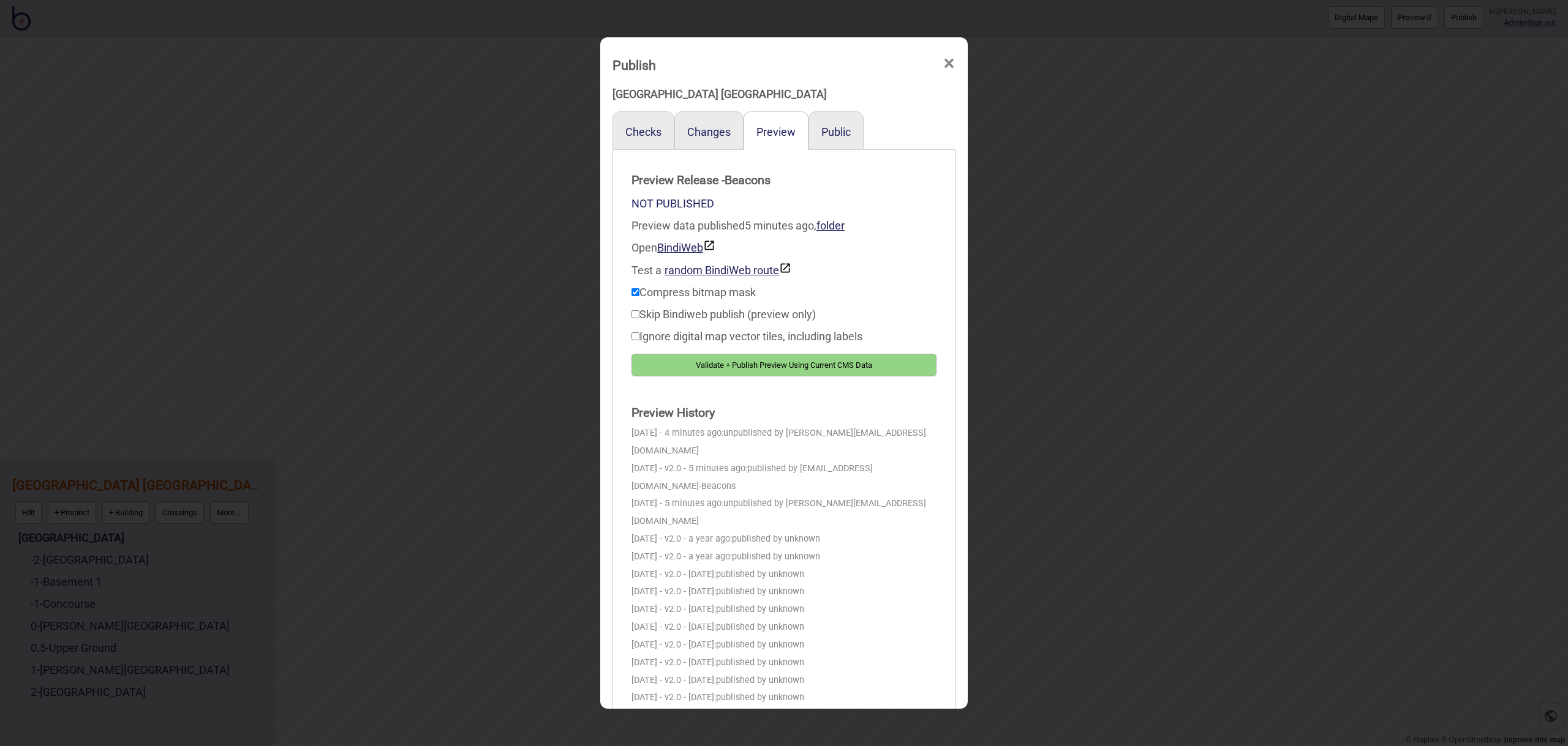
click at [818, 128] on div "Public" at bounding box center [836, 131] width 55 height 39
click at [831, 131] on button "Public" at bounding box center [836, 132] width 30 height 13
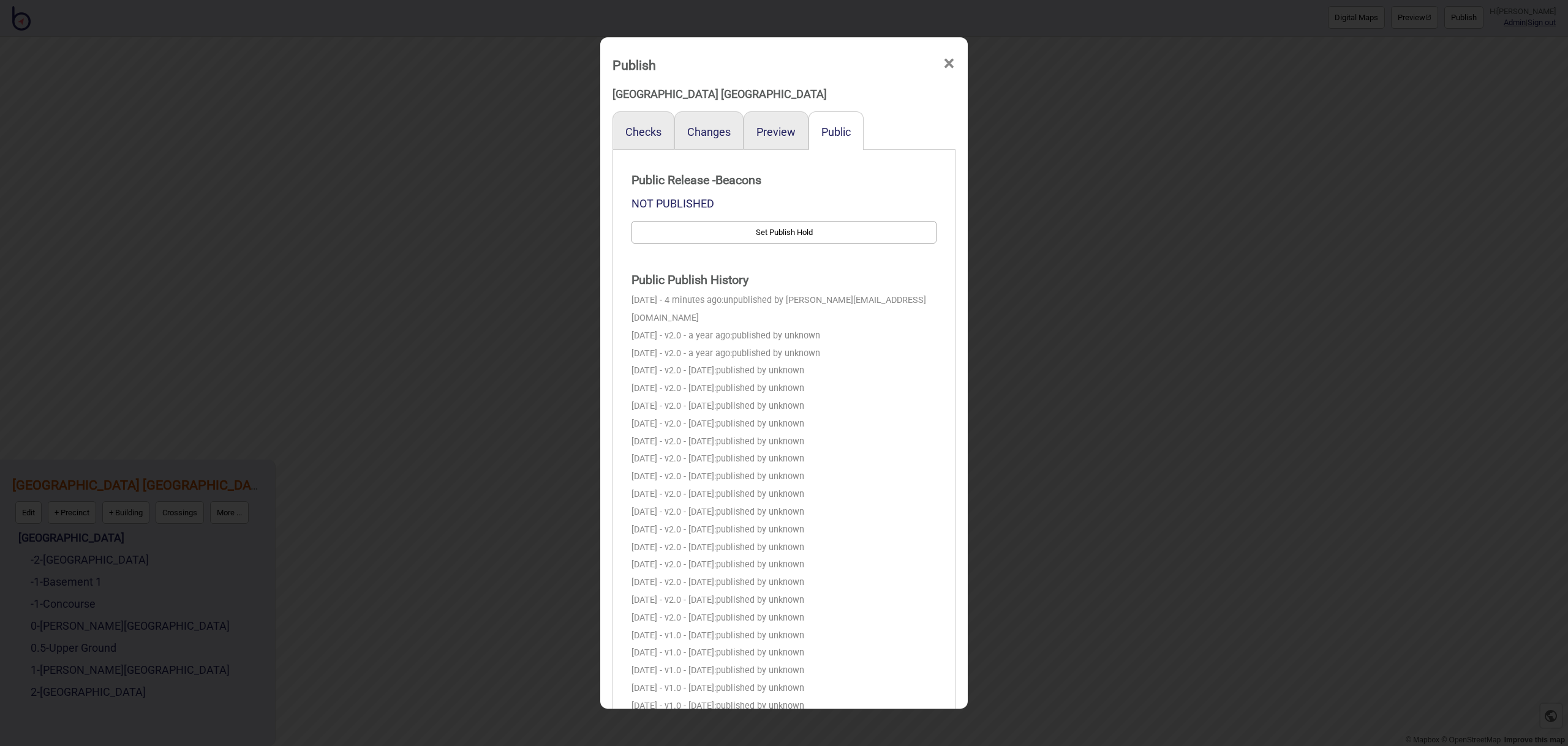
click at [946, 58] on span "×" at bounding box center [950, 64] width 13 height 40
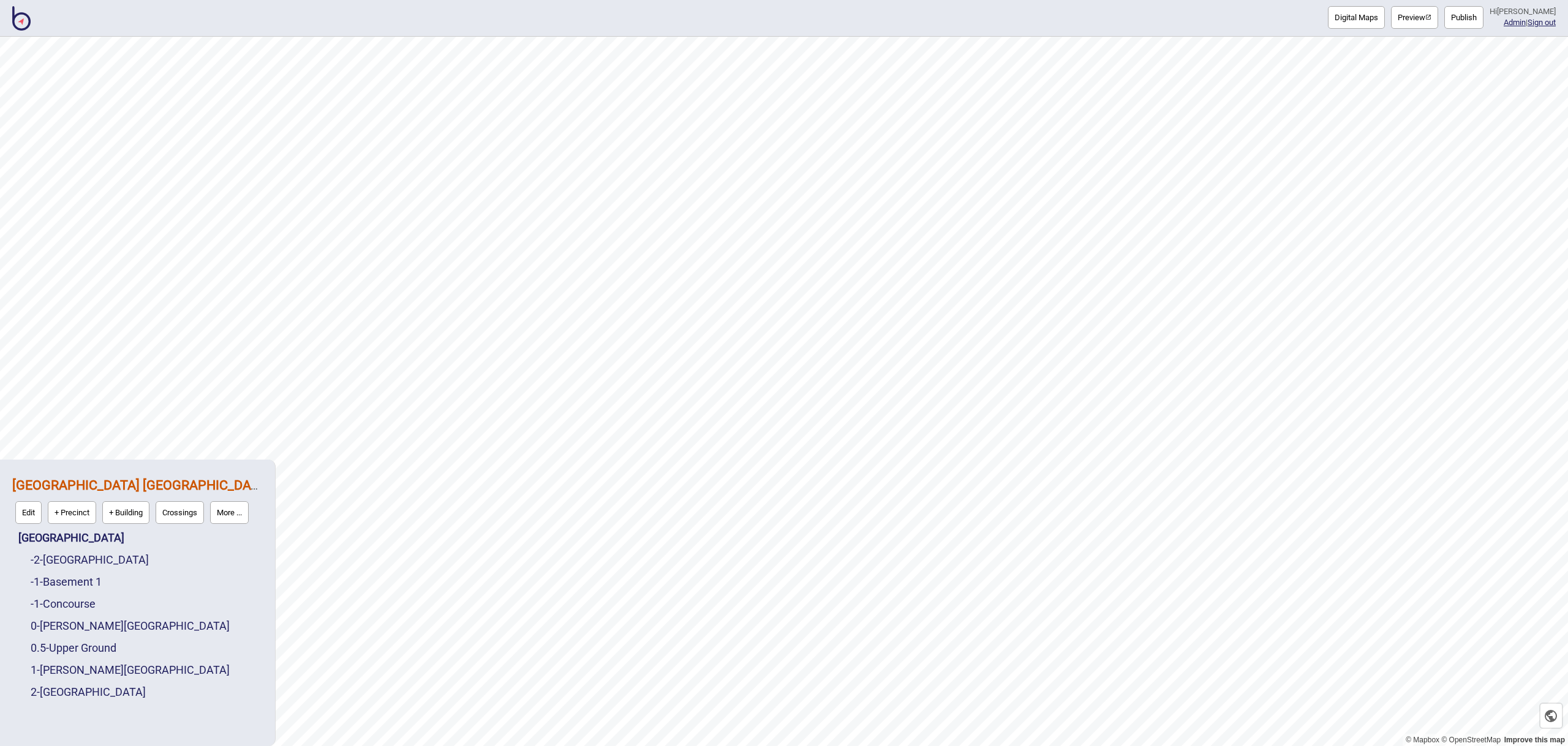
click at [226, 520] on button "More ..." at bounding box center [229, 512] width 39 height 22
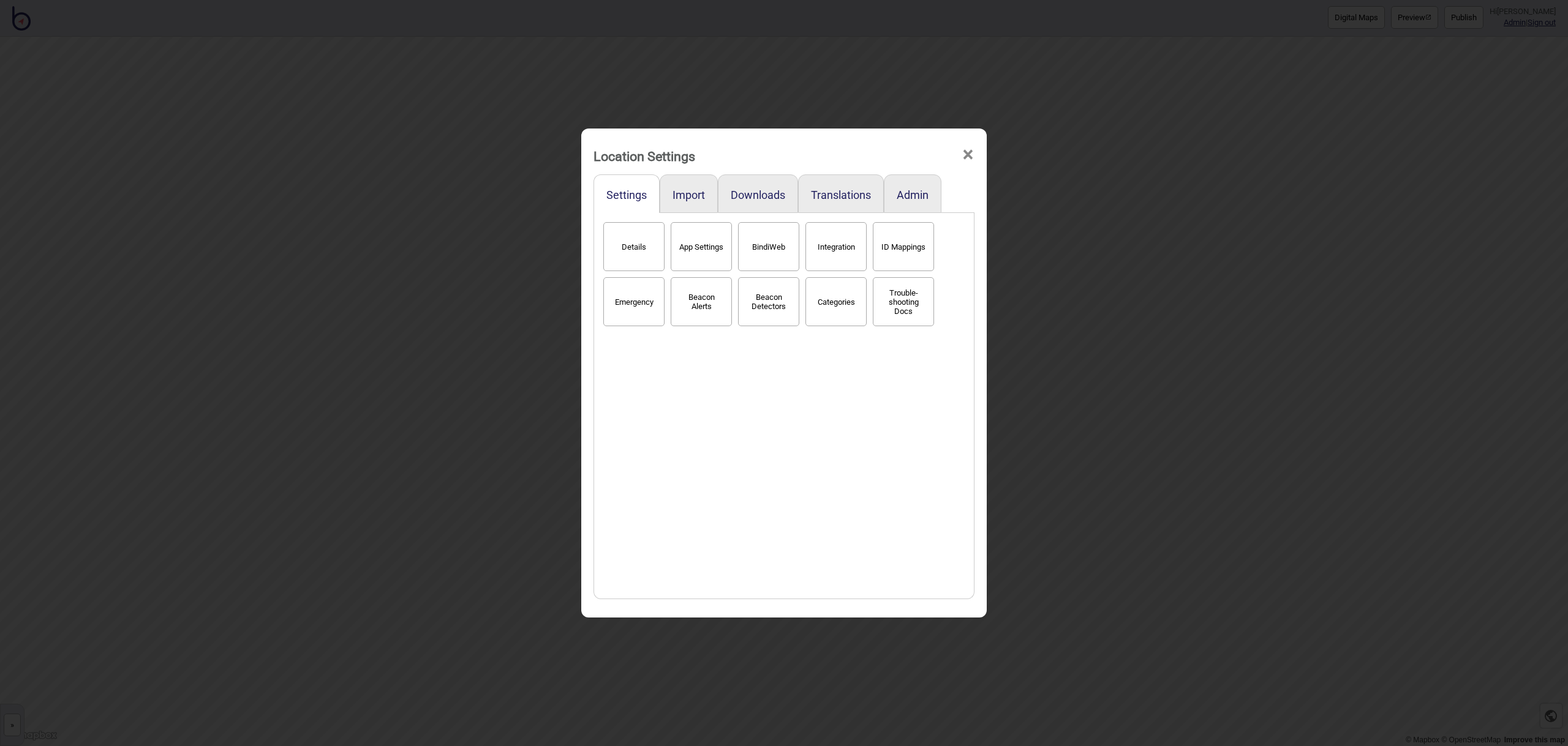
click at [631, 247] on button "Details" at bounding box center [634, 246] width 61 height 49
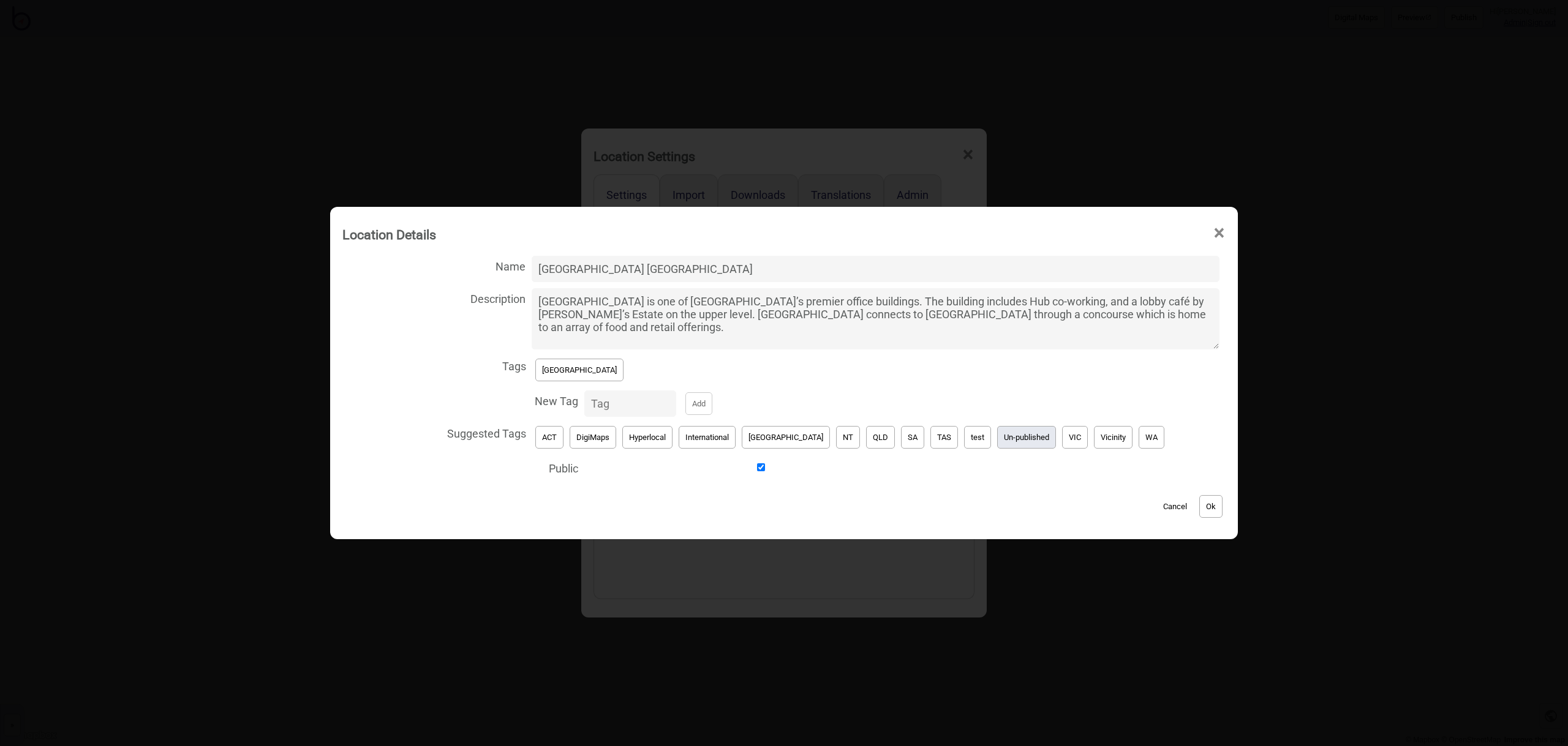
drag, startPoint x: 980, startPoint y: 440, endPoint x: 952, endPoint y: 436, distance: 28.3
click at [998, 440] on button "Un-published" at bounding box center [1027, 437] width 59 height 22
click at [578, 376] on button "[GEOGRAPHIC_DATA]" at bounding box center [579, 369] width 88 height 22
click at [1199, 509] on button "Ok" at bounding box center [1211, 506] width 23 height 22
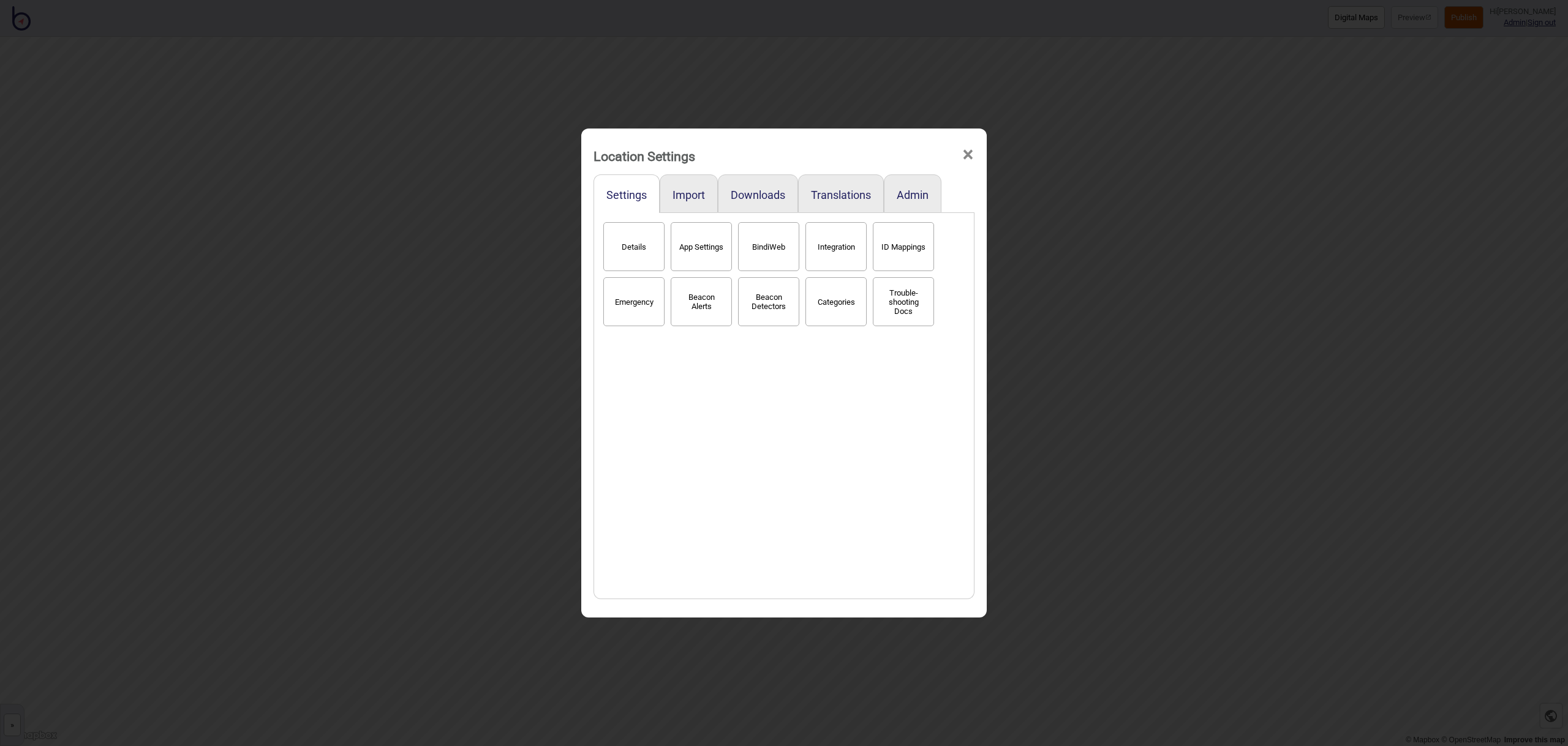
click at [973, 157] on span "×" at bounding box center [969, 154] width 13 height 40
